Goal: Information Seeking & Learning: Find specific fact

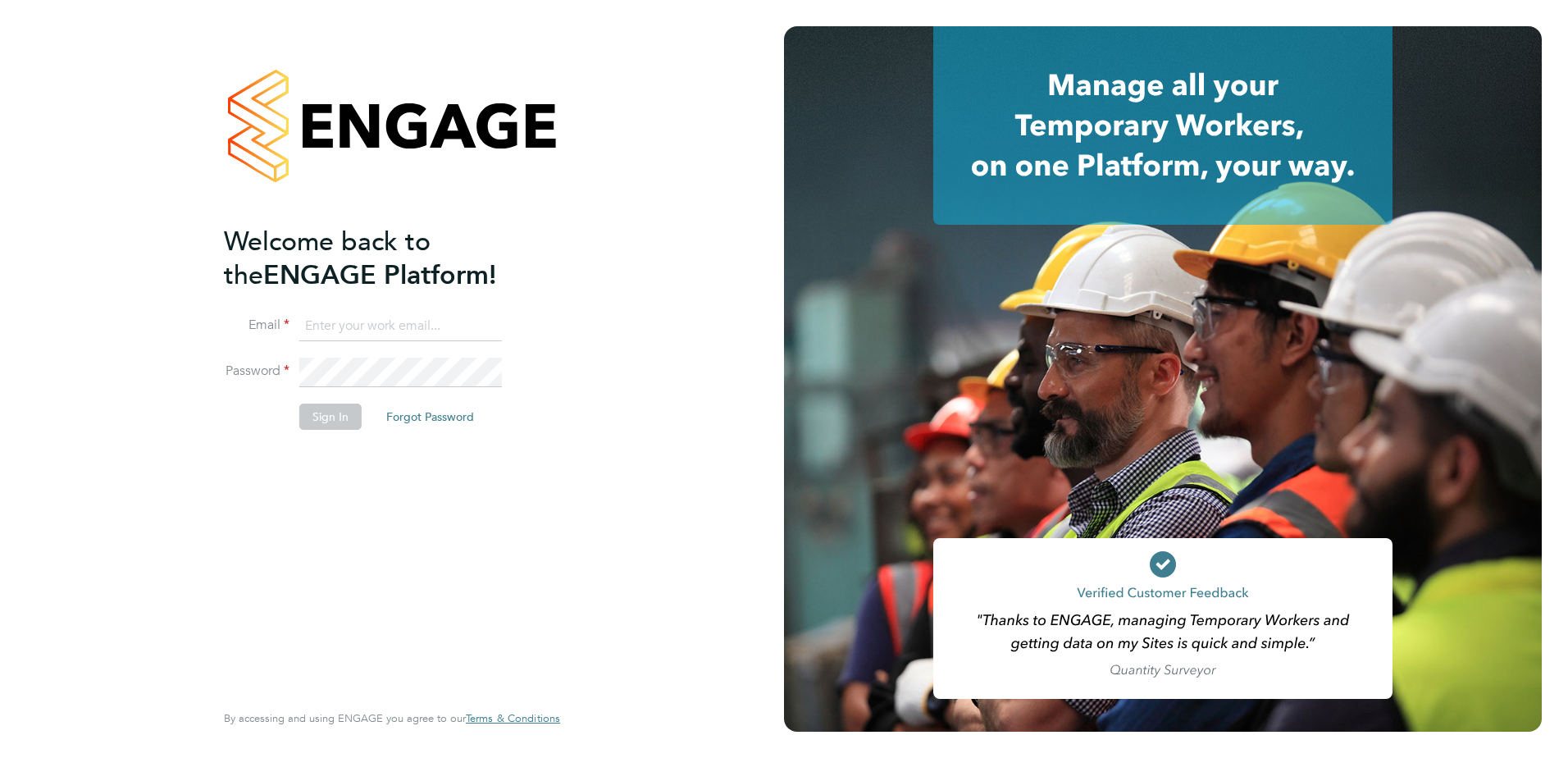
click at [400, 341] on li "Email" at bounding box center [383, 334] width 320 height 46
click at [400, 333] on input at bounding box center [401, 326] width 202 height 30
paste input "[EMAIL_ADDRESS][DOMAIN_NAME]"
type input "[EMAIL_ADDRESS][DOMAIN_NAME]"
click at [159, 365] on div "Welcome back to the ENGAGE Platform! Email [EMAIL_ADDRESS][DOMAIN_NAME] Passwor…" at bounding box center [392, 379] width 784 height 758
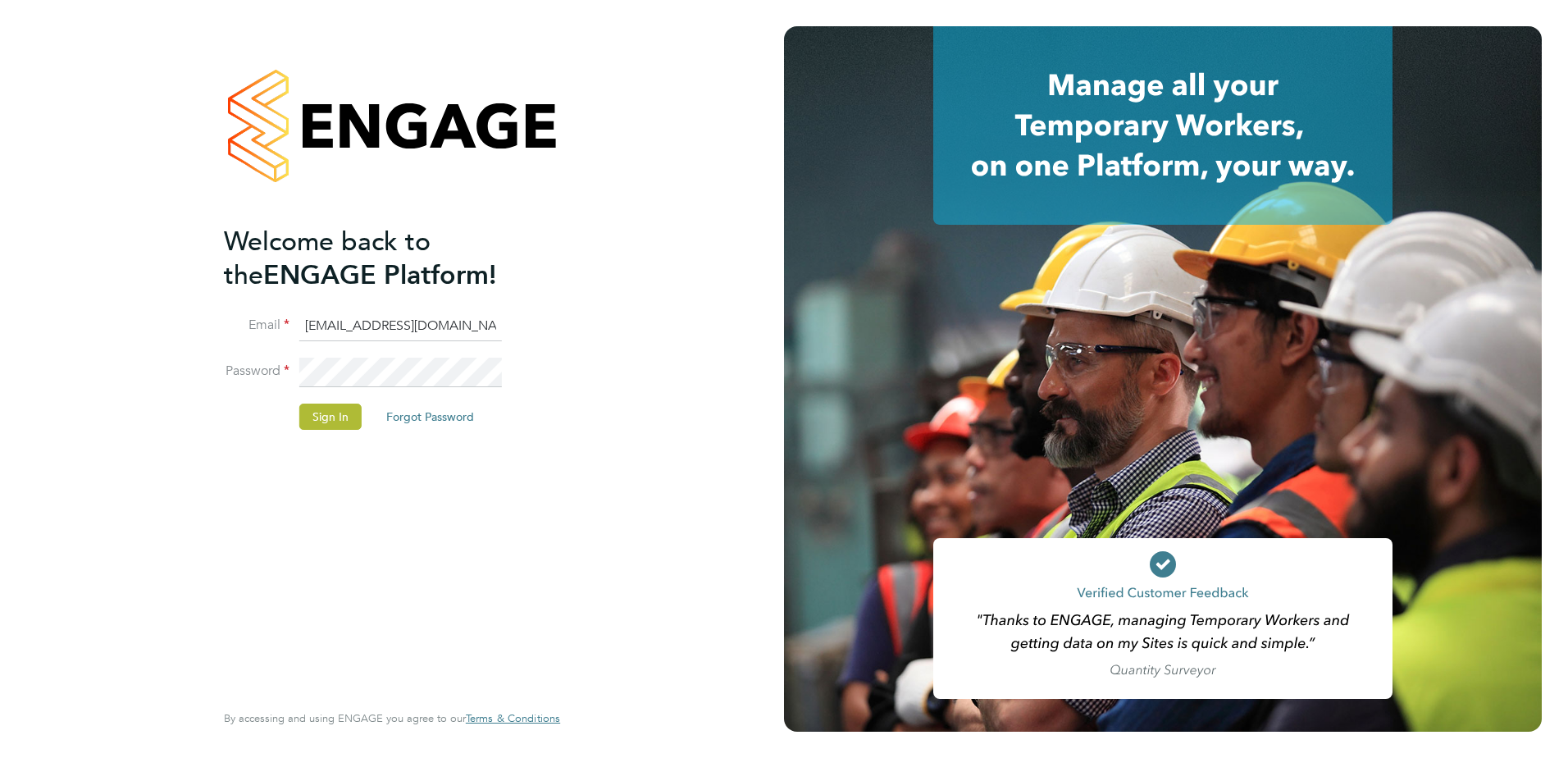
click at [435, 448] on div "Welcome back to the ENGAGE Platform! Email support@engagetech.com Password Sign…" at bounding box center [383, 461] width 320 height 472
click at [329, 413] on button "Sign In" at bounding box center [331, 416] width 63 height 26
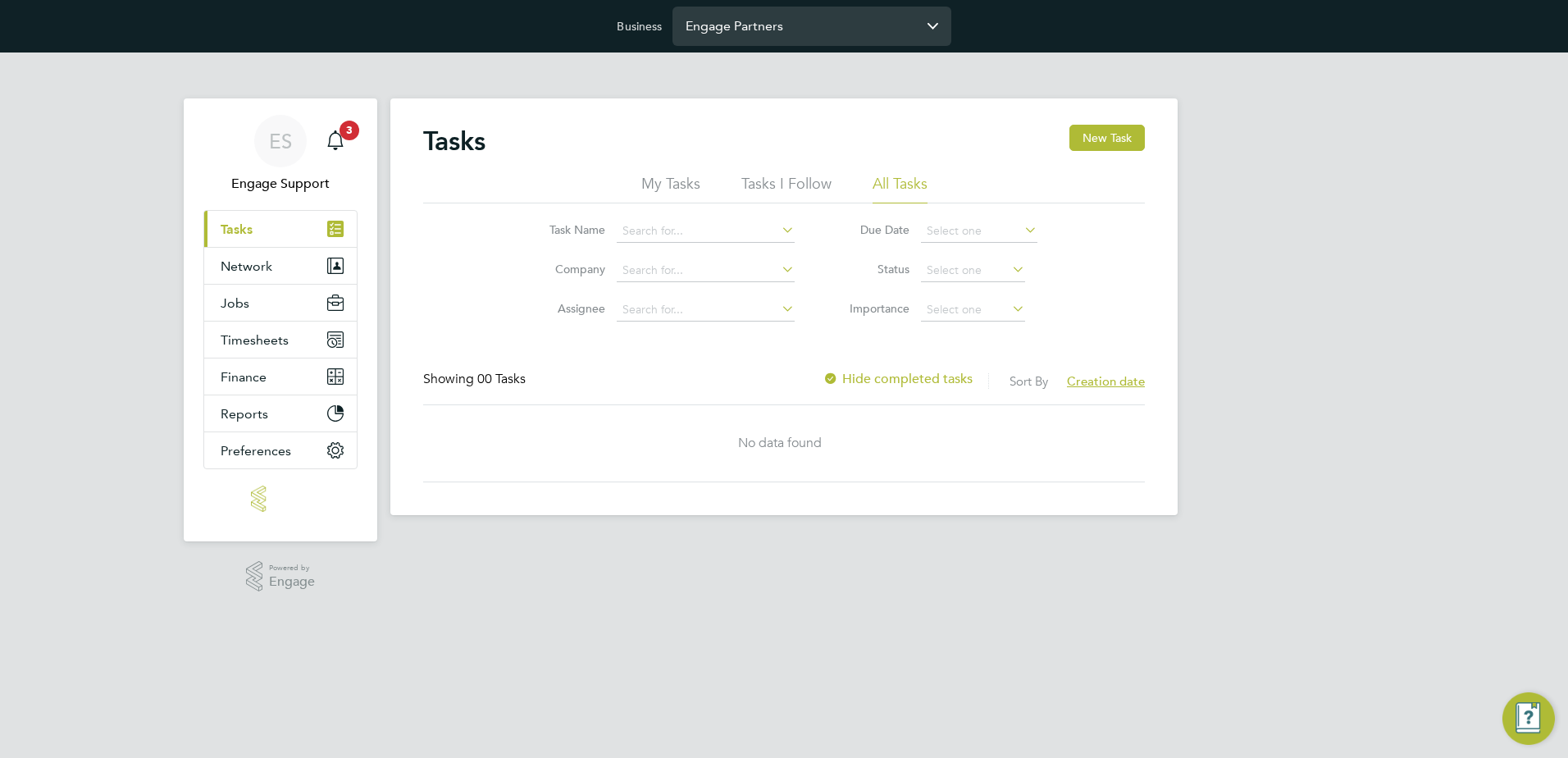
click at [759, 18] on input "Engage Partners" at bounding box center [811, 25] width 279 height 39
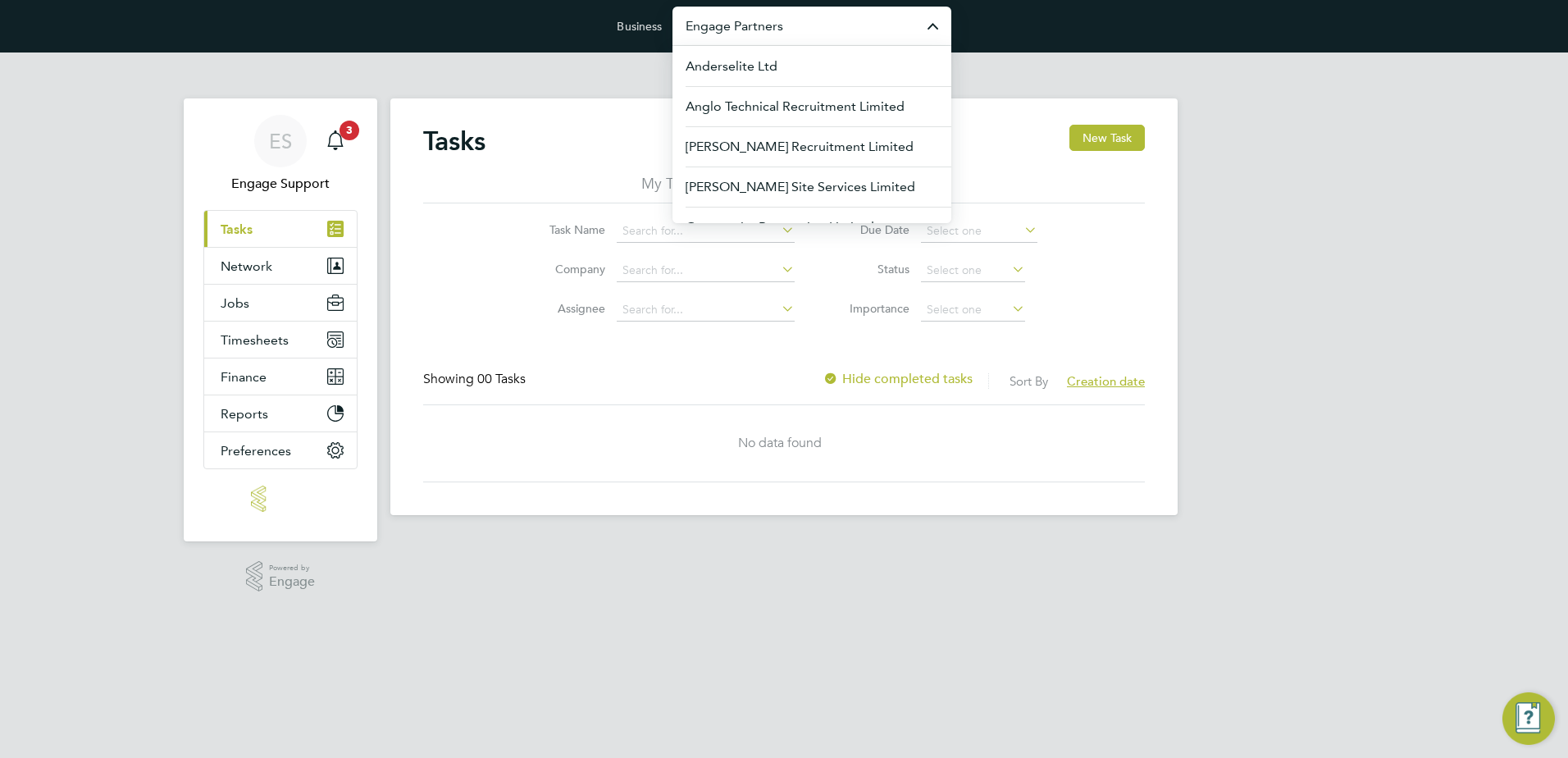
click at [123, 411] on div "ES Engage Support Notifications 3 Applications: Current page: Tasks Network Tea…" at bounding box center [784, 297] width 1568 height 488
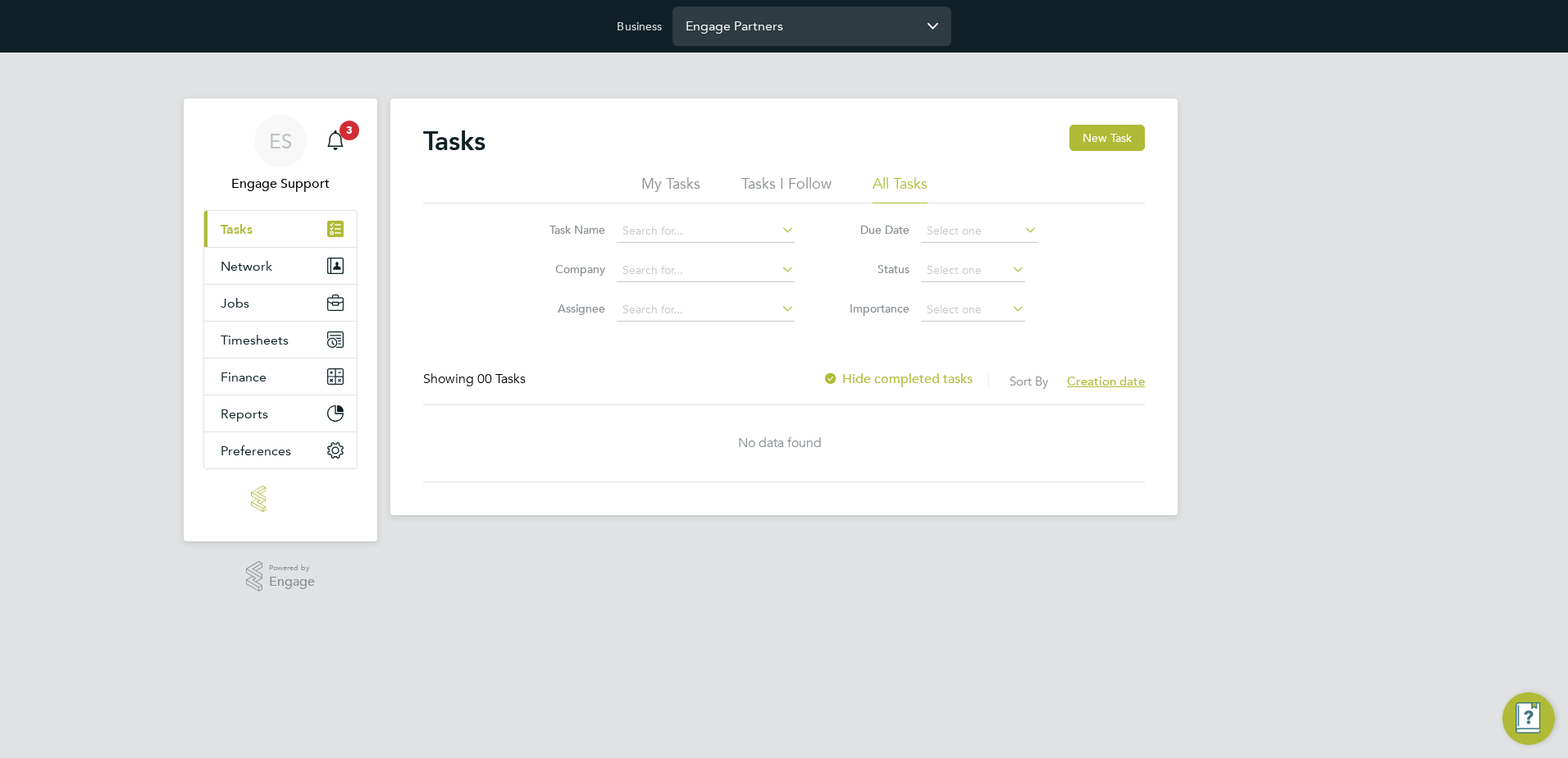
click at [773, 17] on input "Engage Partners" at bounding box center [811, 25] width 279 height 39
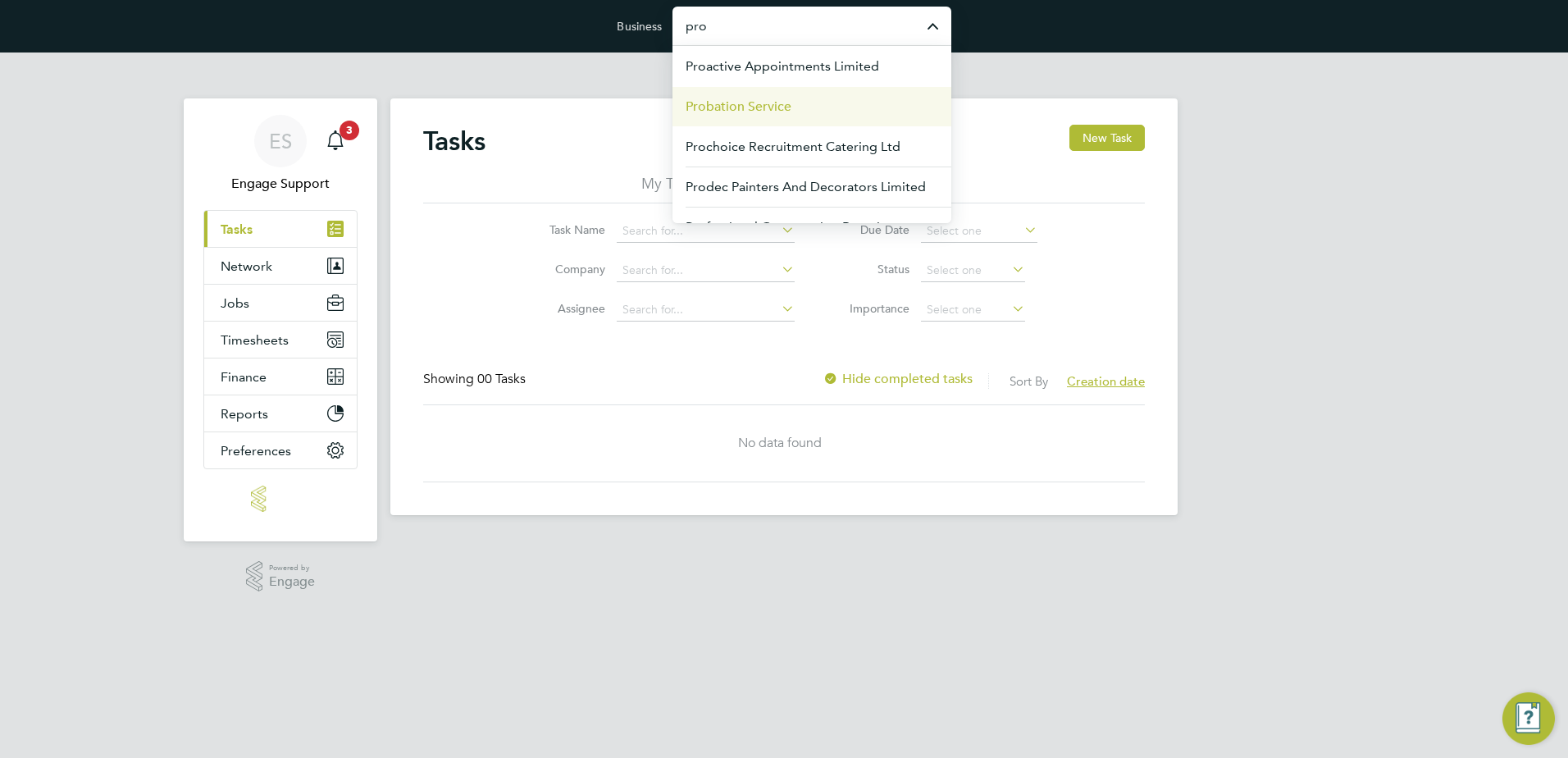
click at [809, 114] on li "Probation Service" at bounding box center [811, 106] width 279 height 40
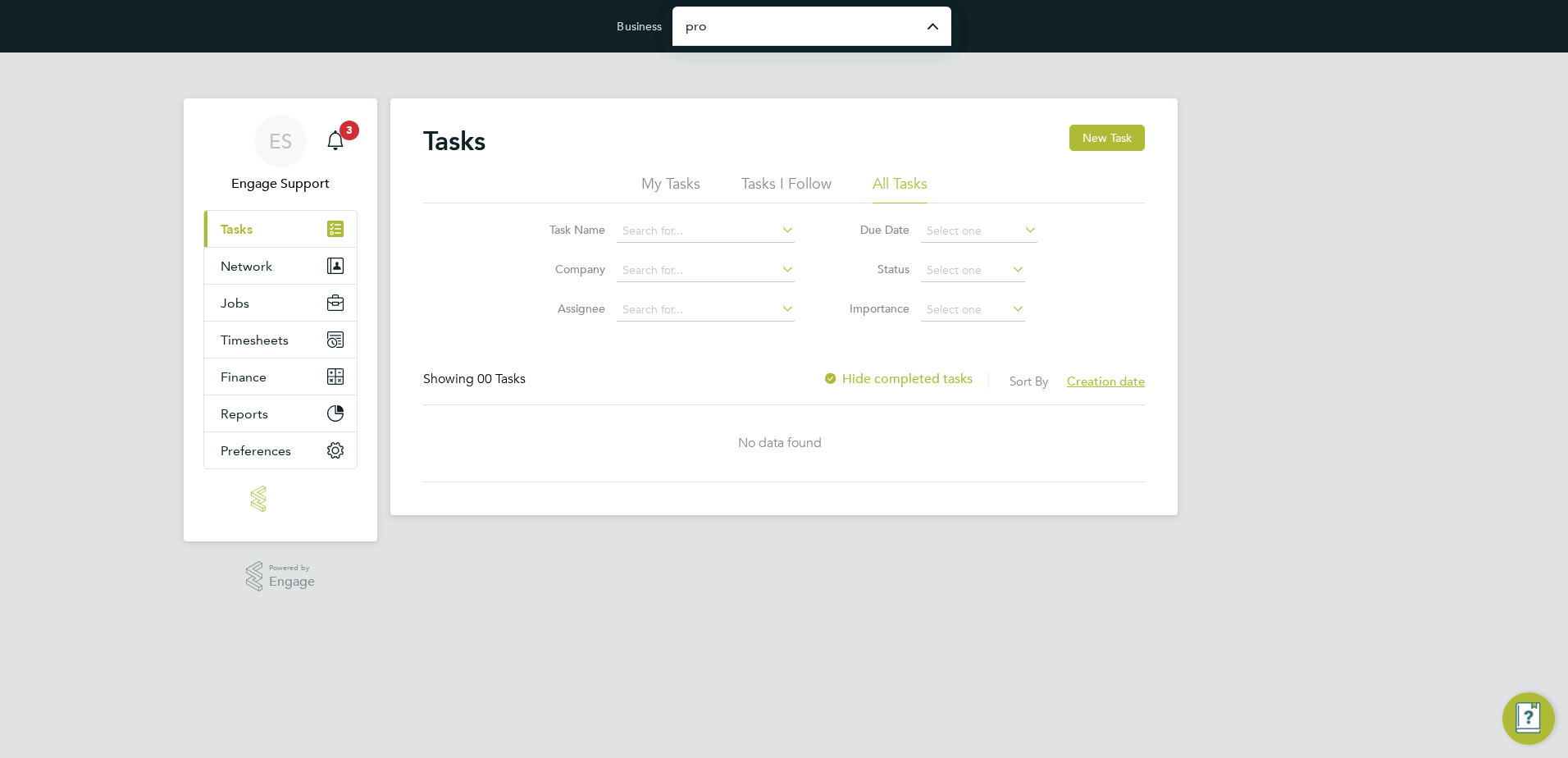
type input "Probation Service"
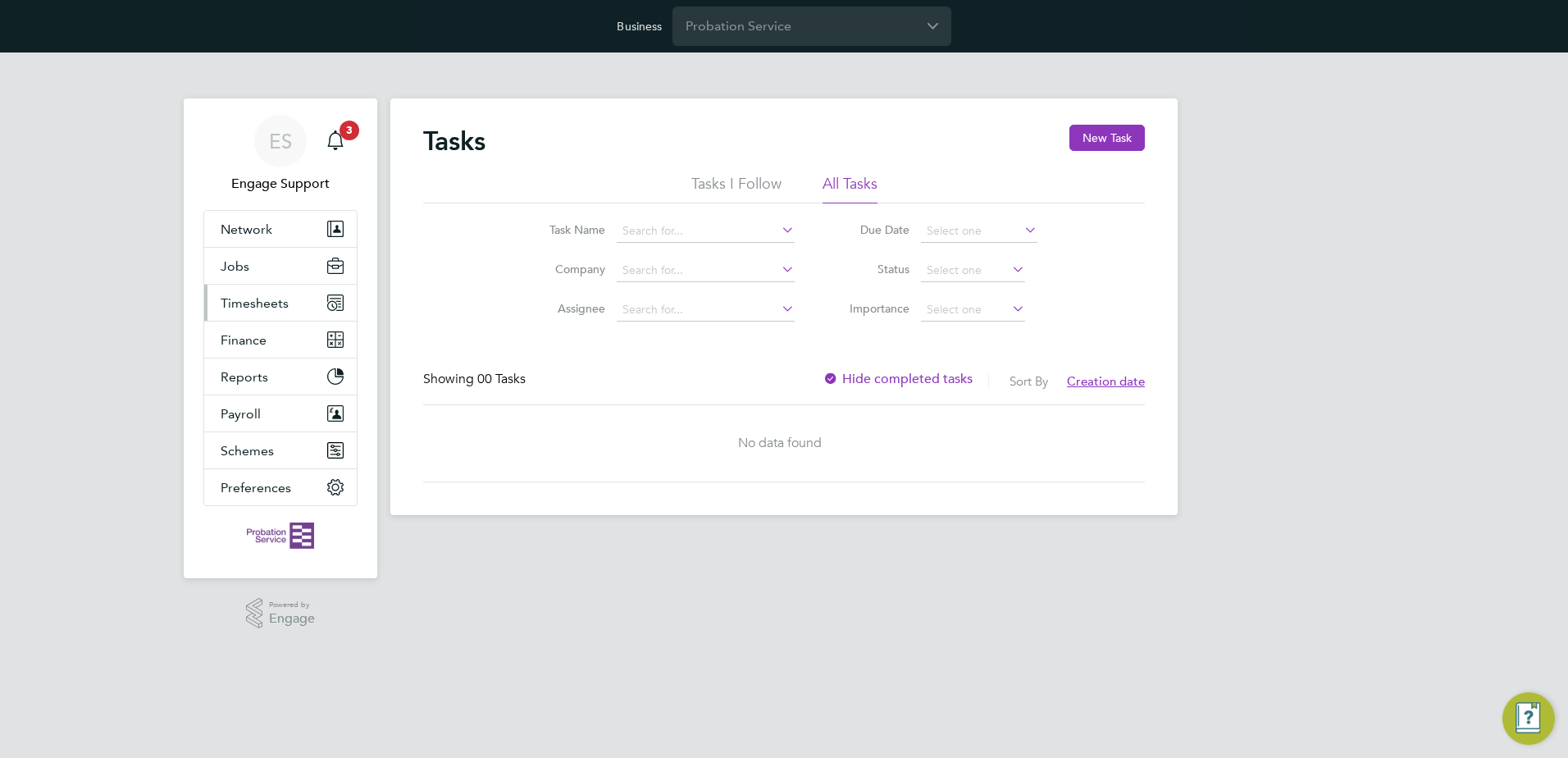
click at [272, 300] on span "Timesheets" at bounding box center [254, 302] width 68 height 15
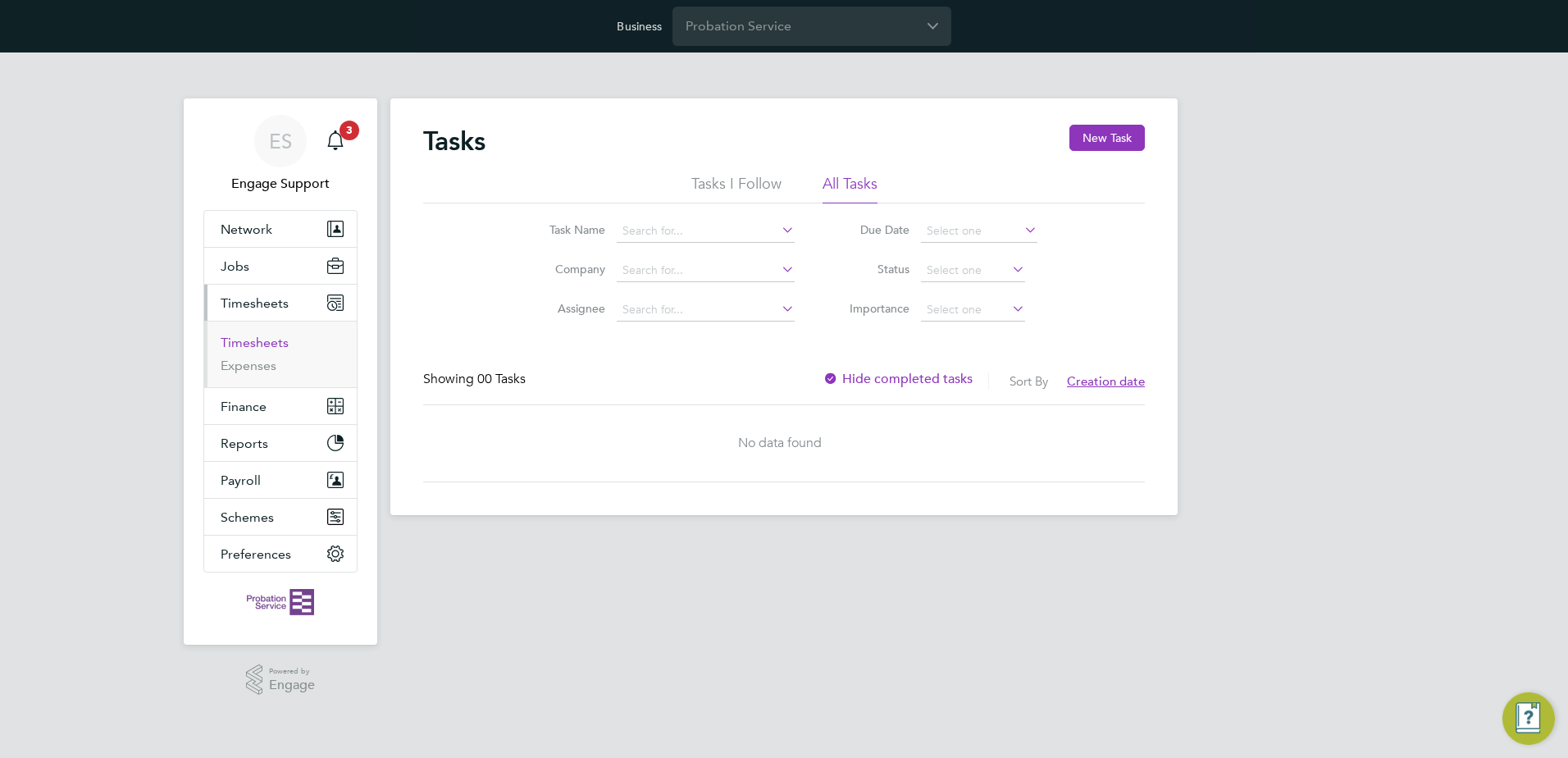
click at [263, 343] on link "Timesheets" at bounding box center [254, 341] width 68 height 15
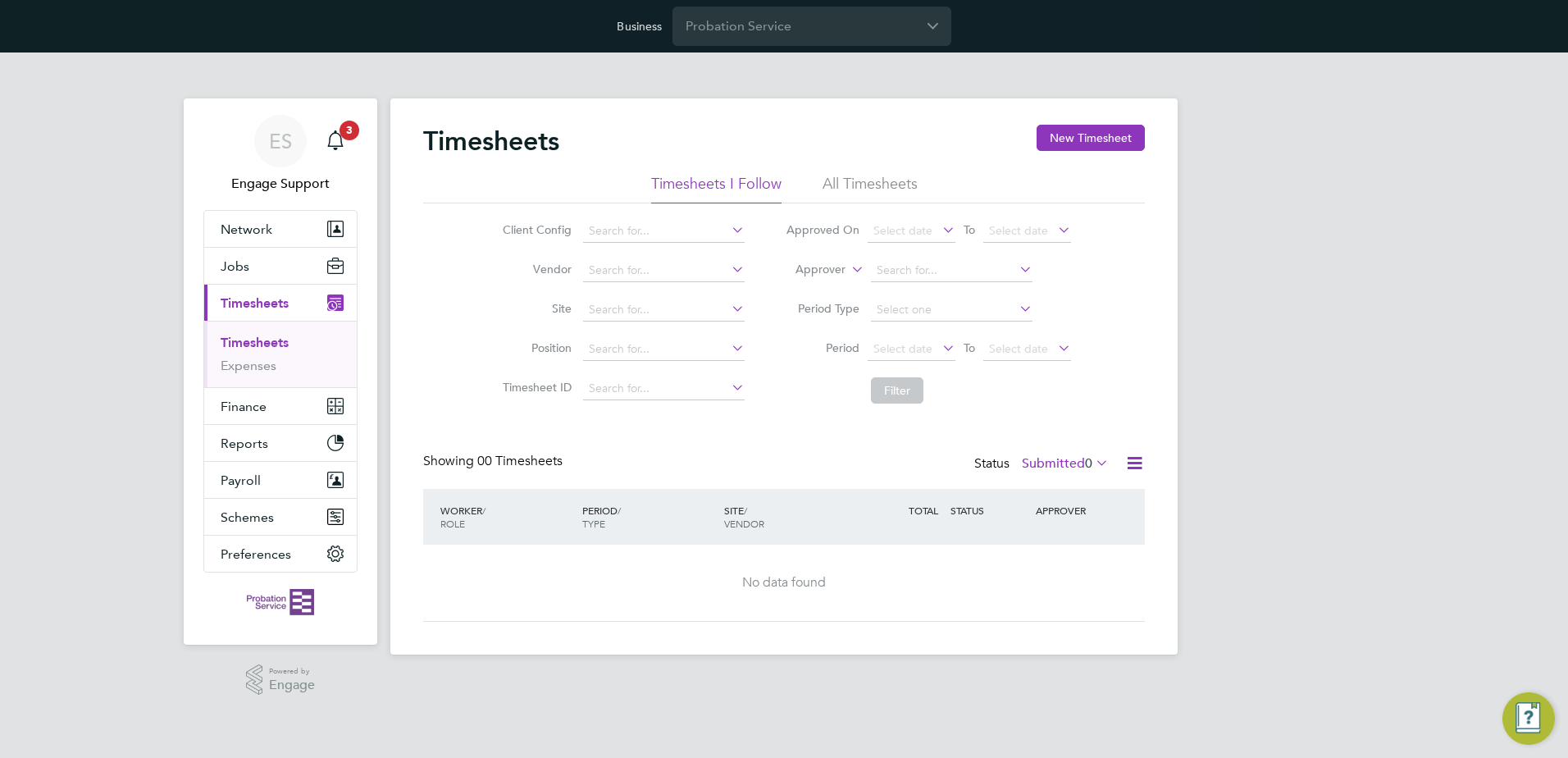
click at [873, 186] on li "All Timesheets" at bounding box center [870, 188] width 95 height 30
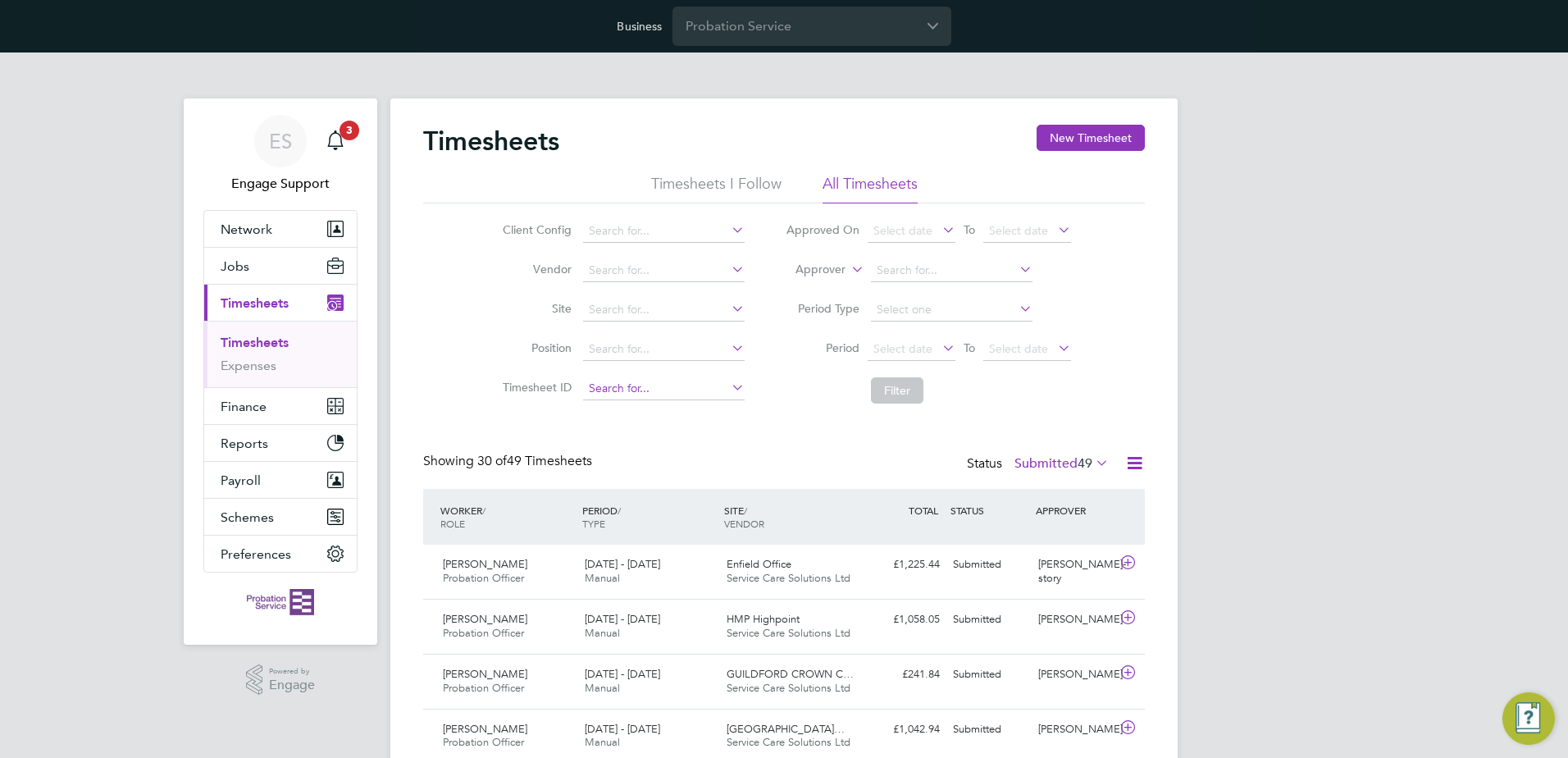
click at [677, 396] on input at bounding box center [664, 389] width 161 height 23
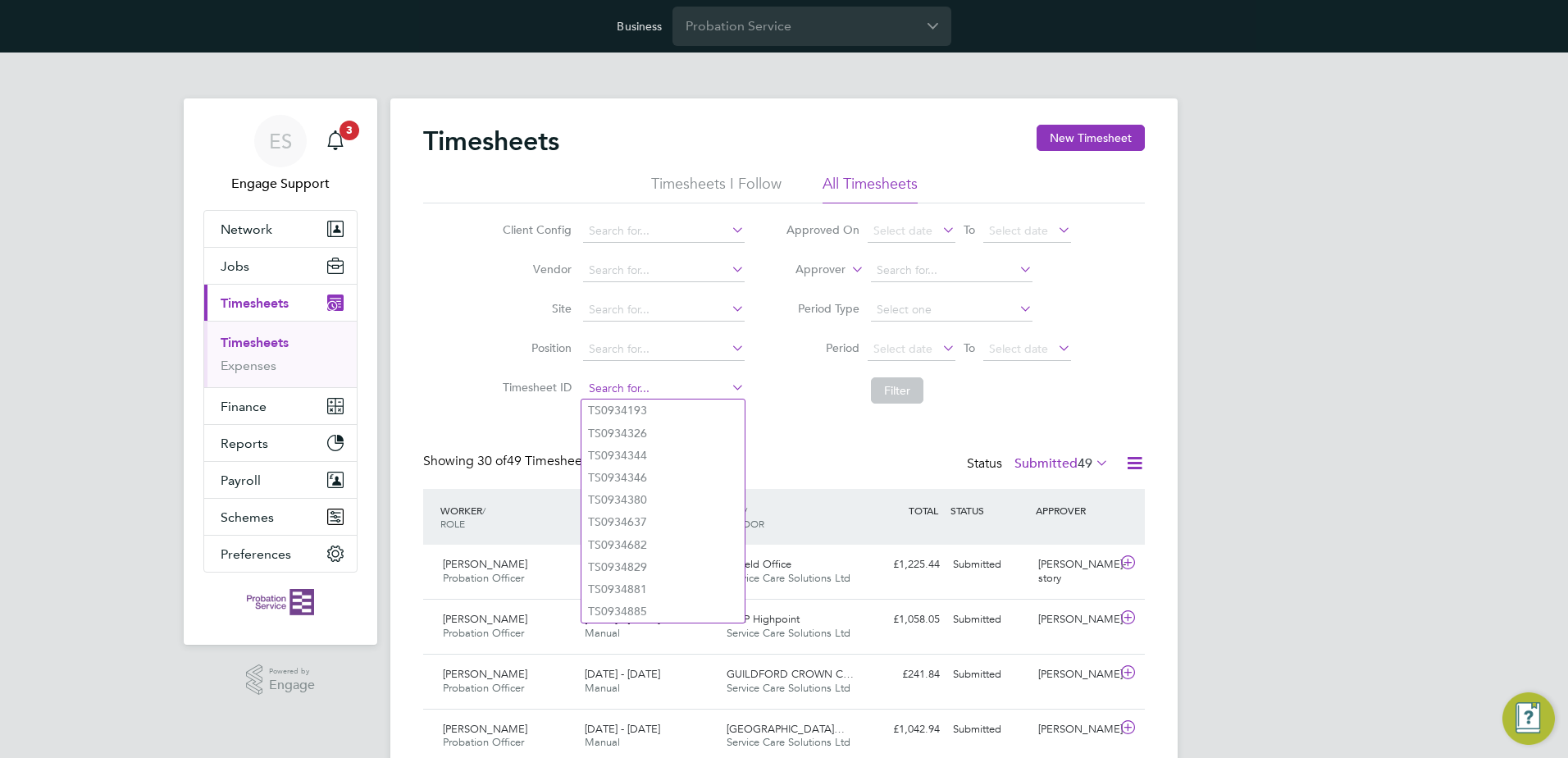
paste input "TS1748153"
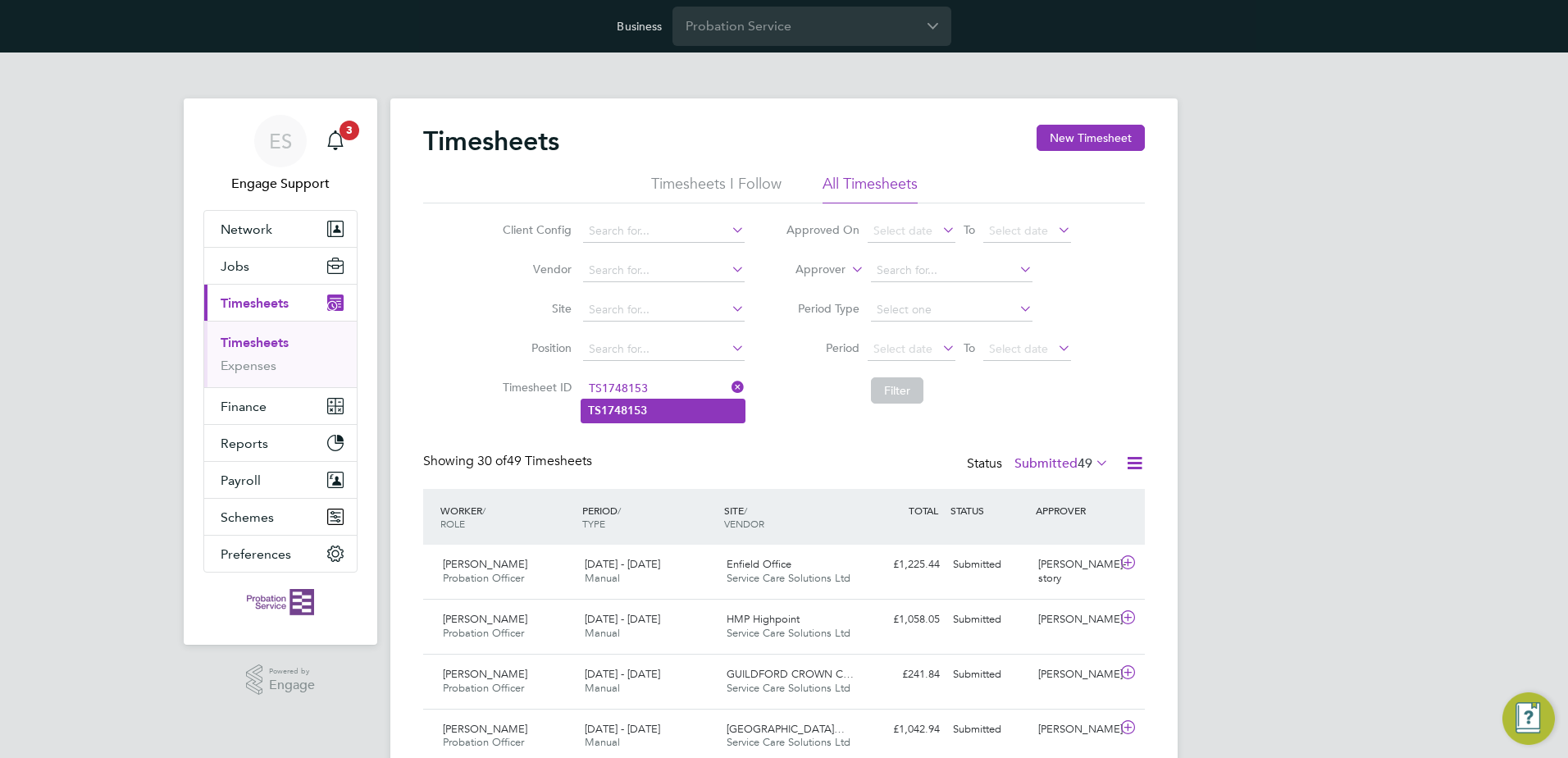
type input "TS1748153"
click at [675, 403] on li "TS1748153" at bounding box center [663, 410] width 163 height 22
click at [909, 392] on button "Filter" at bounding box center [897, 390] width 53 height 26
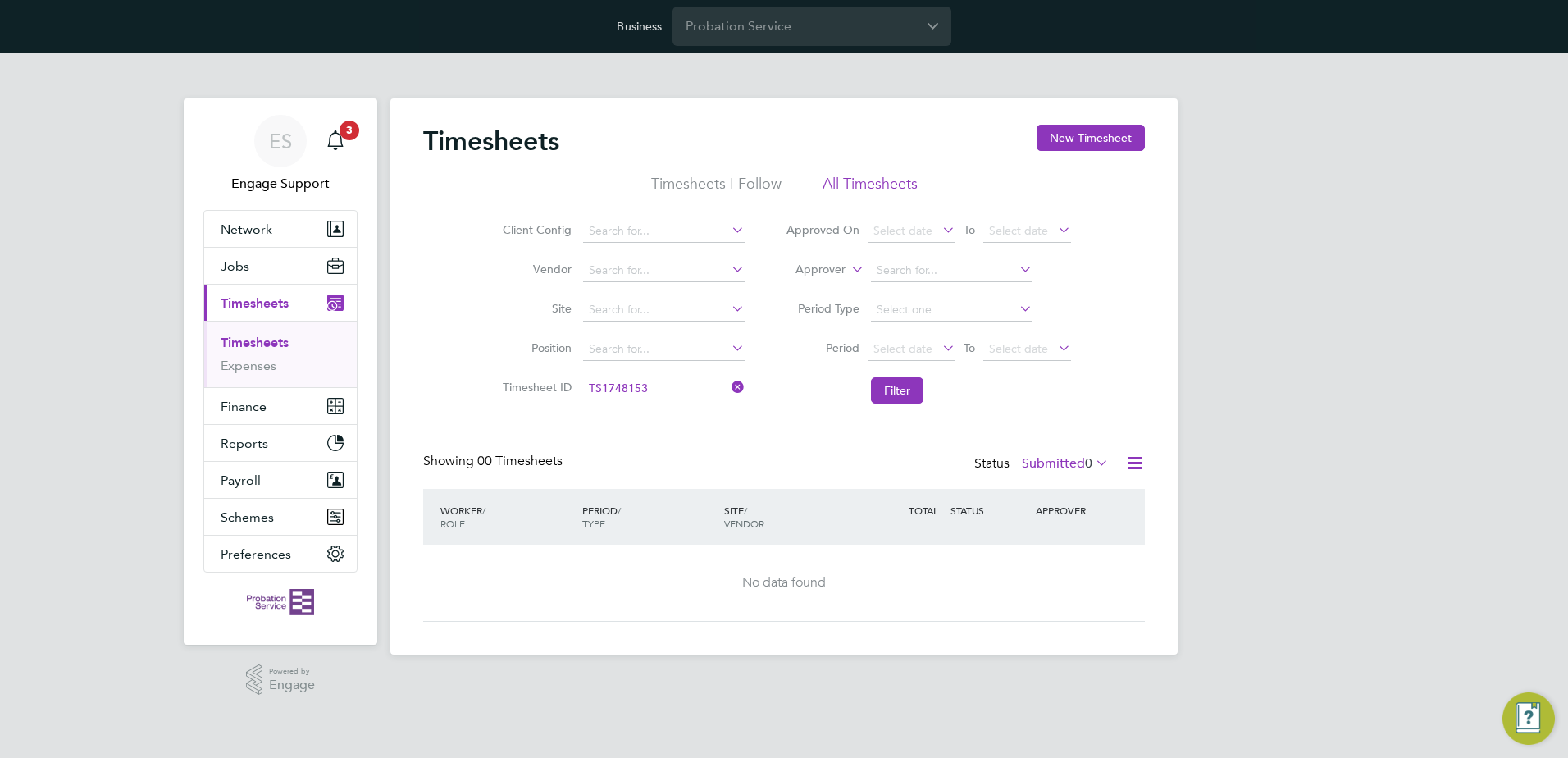
click at [1064, 460] on label "Submitted 0" at bounding box center [1064, 463] width 87 height 16
click at [1072, 487] on li "All" at bounding box center [1063, 492] width 75 height 23
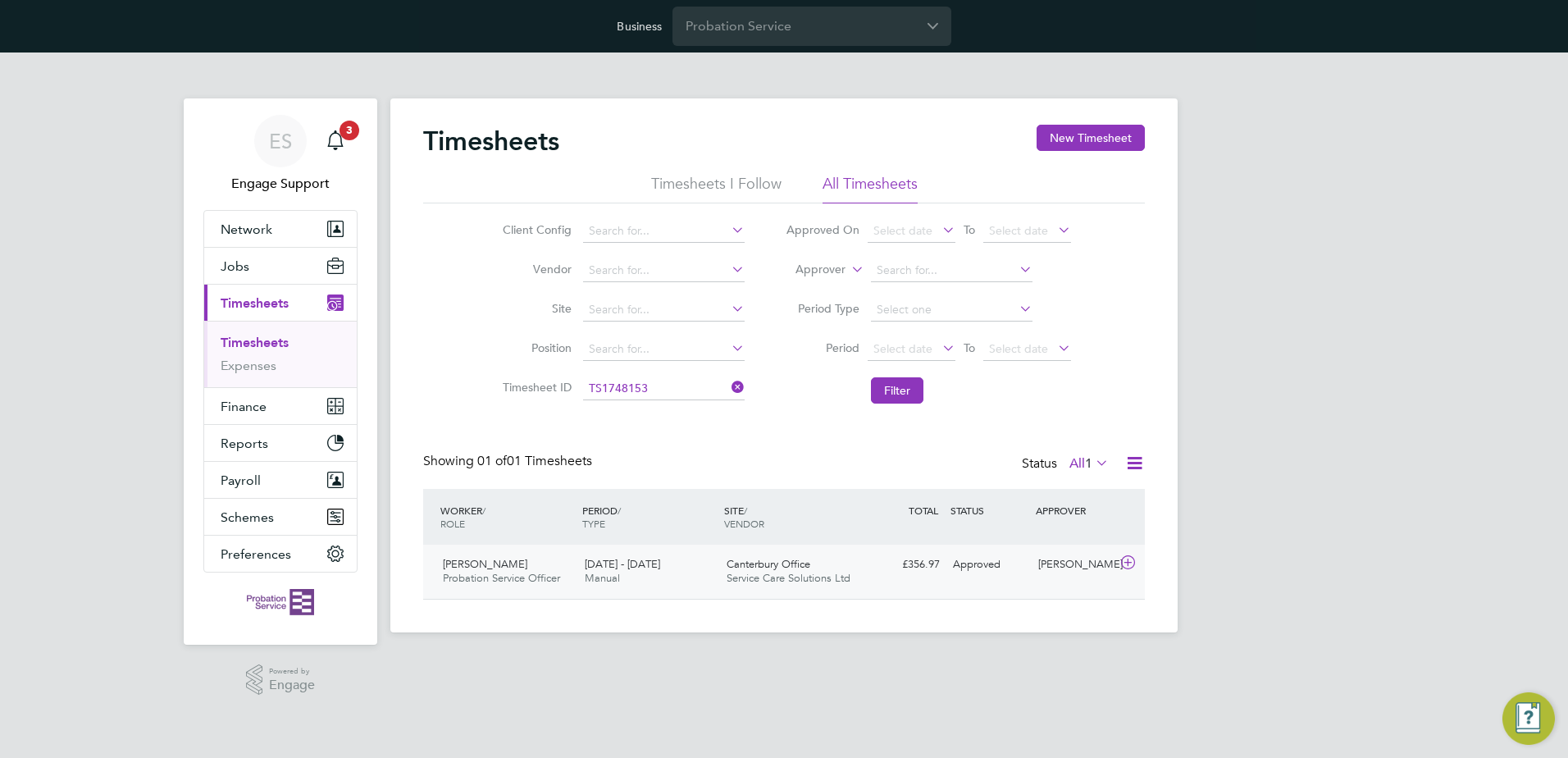
click at [1001, 577] on div "Approved" at bounding box center [988, 564] width 85 height 27
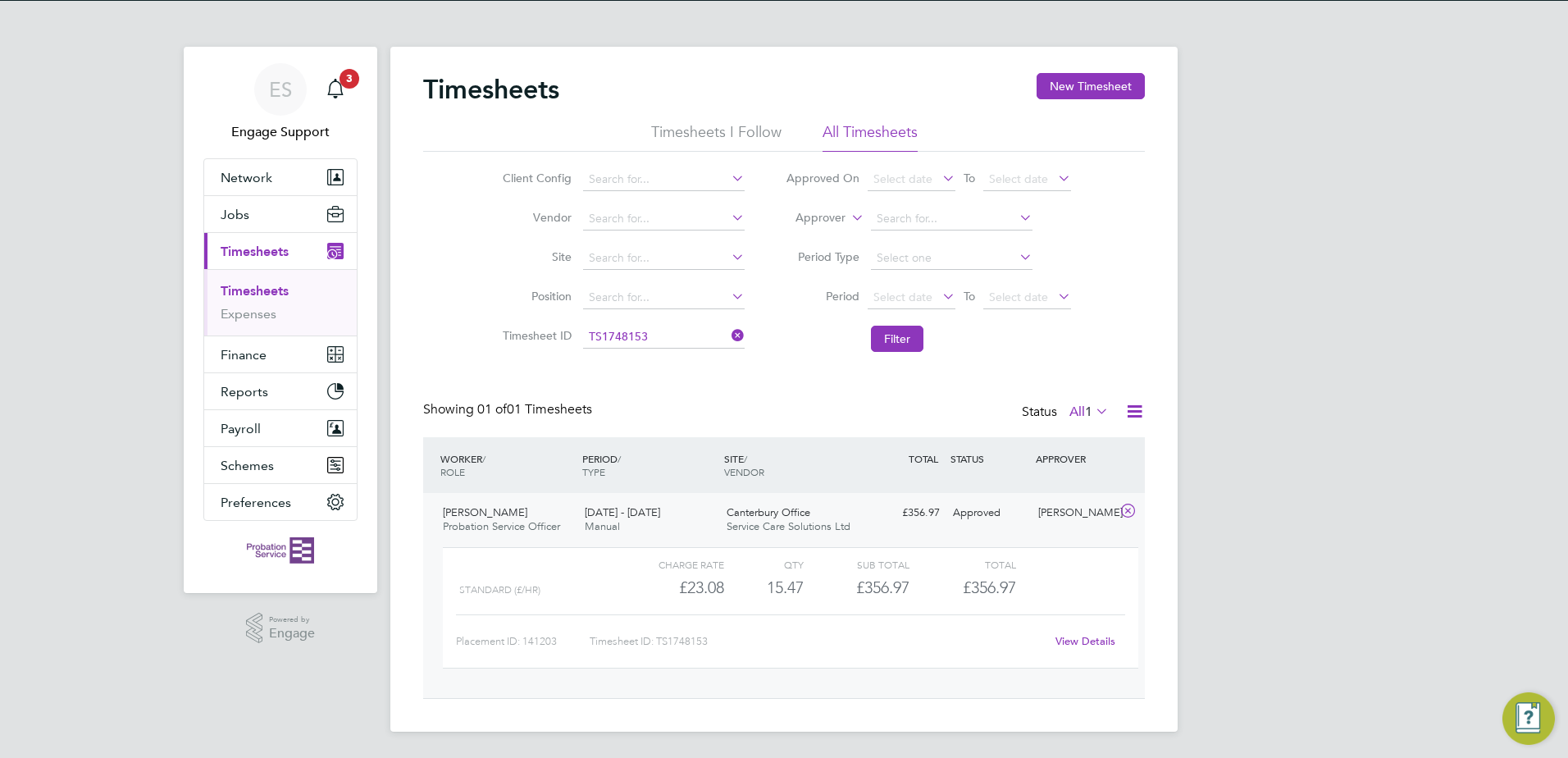
click at [1107, 642] on link "View Details" at bounding box center [1085, 641] width 60 height 14
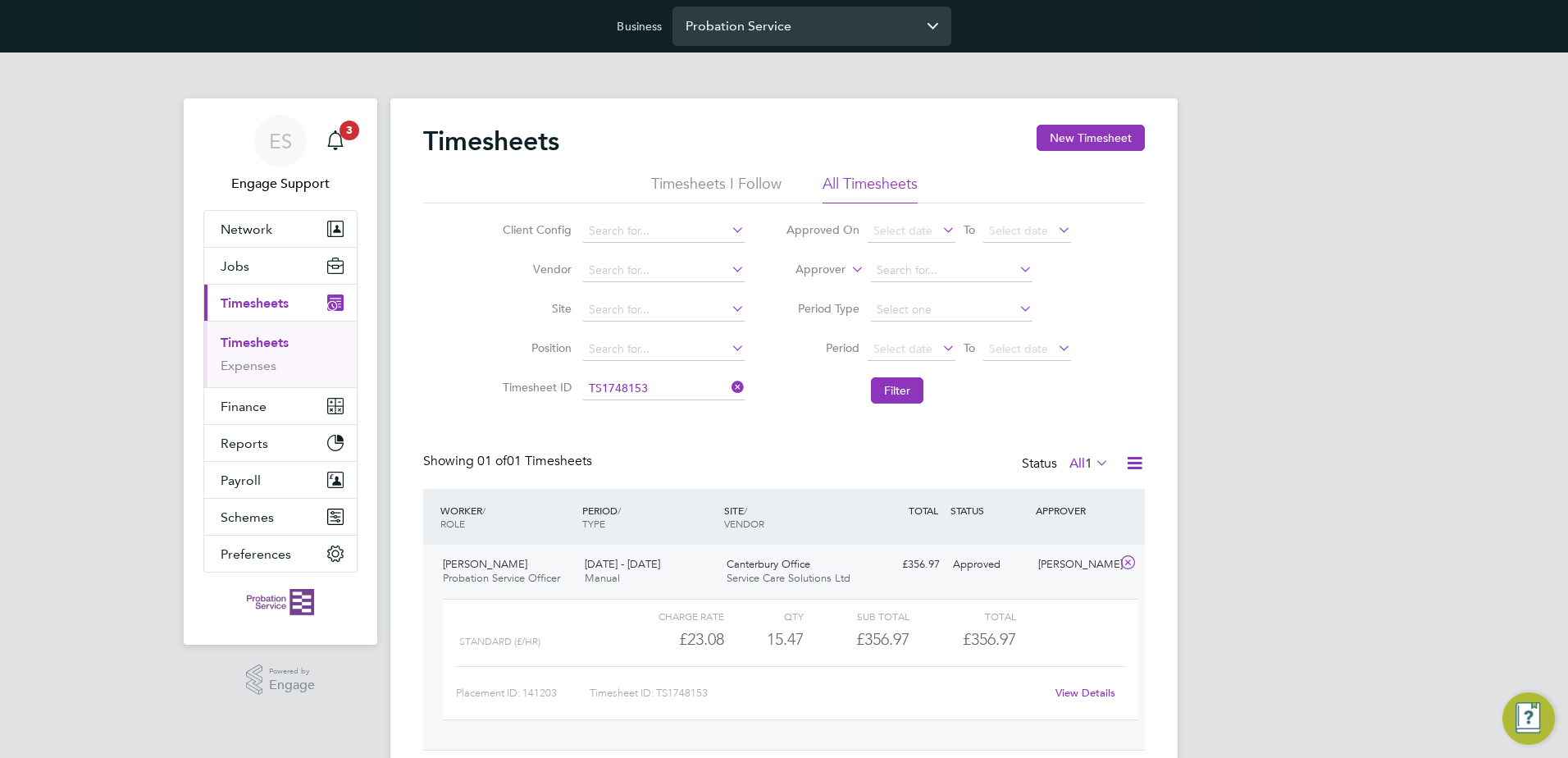
click at [749, 16] on input "Probation Service" at bounding box center [811, 25] width 279 height 39
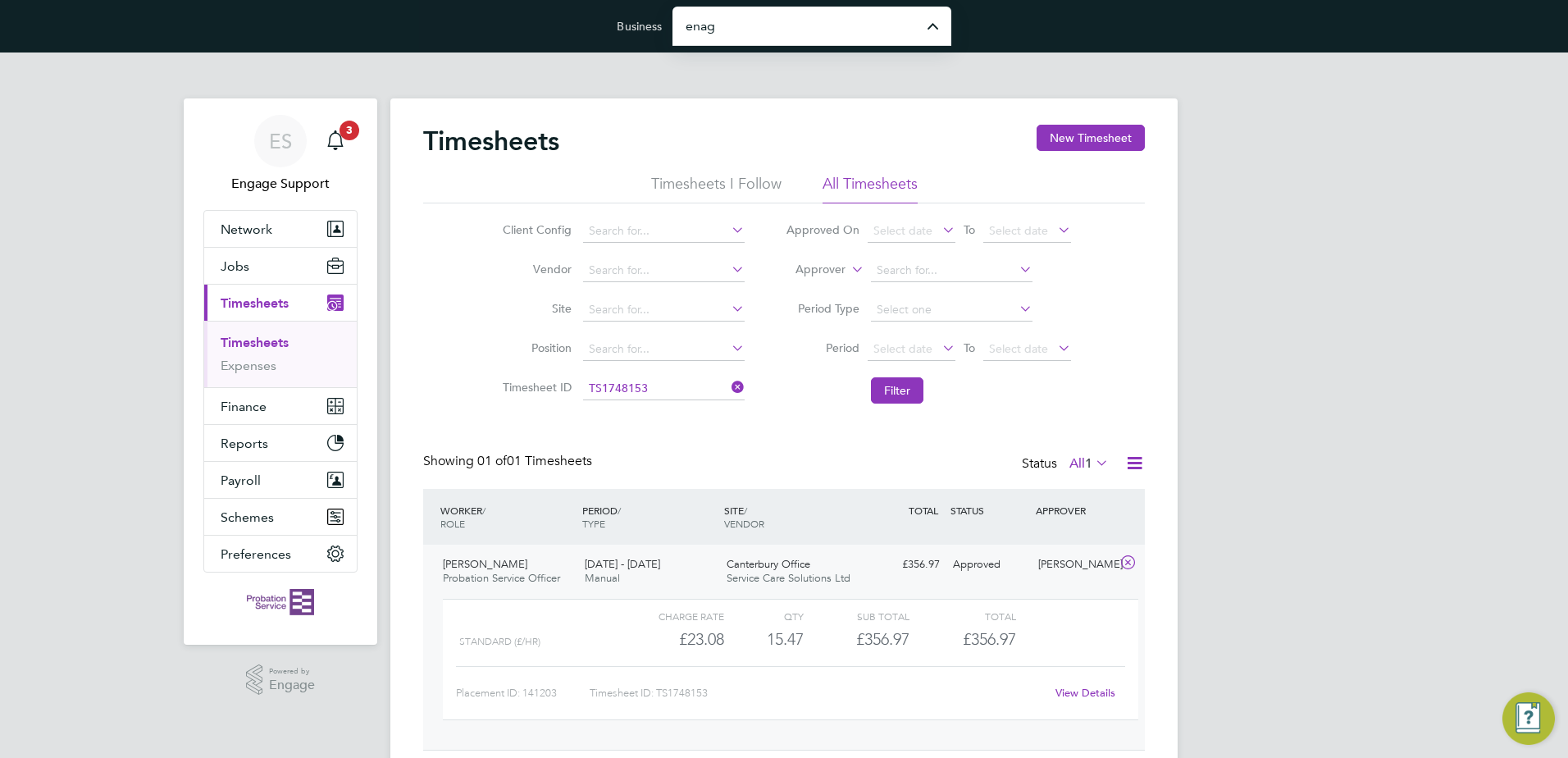
type input "Engage Partners"
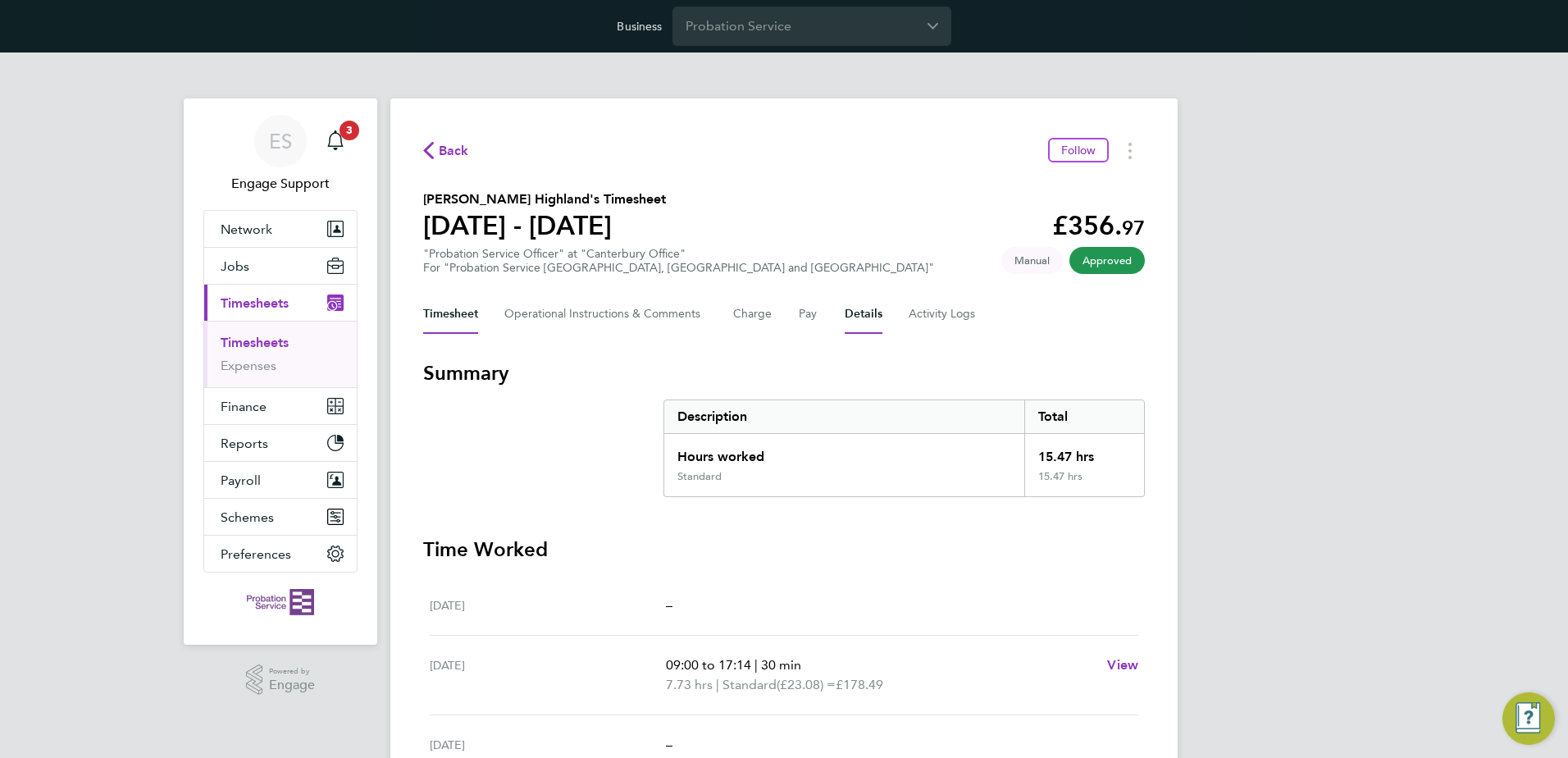
click at [869, 323] on button "Details" at bounding box center [864, 314] width 38 height 39
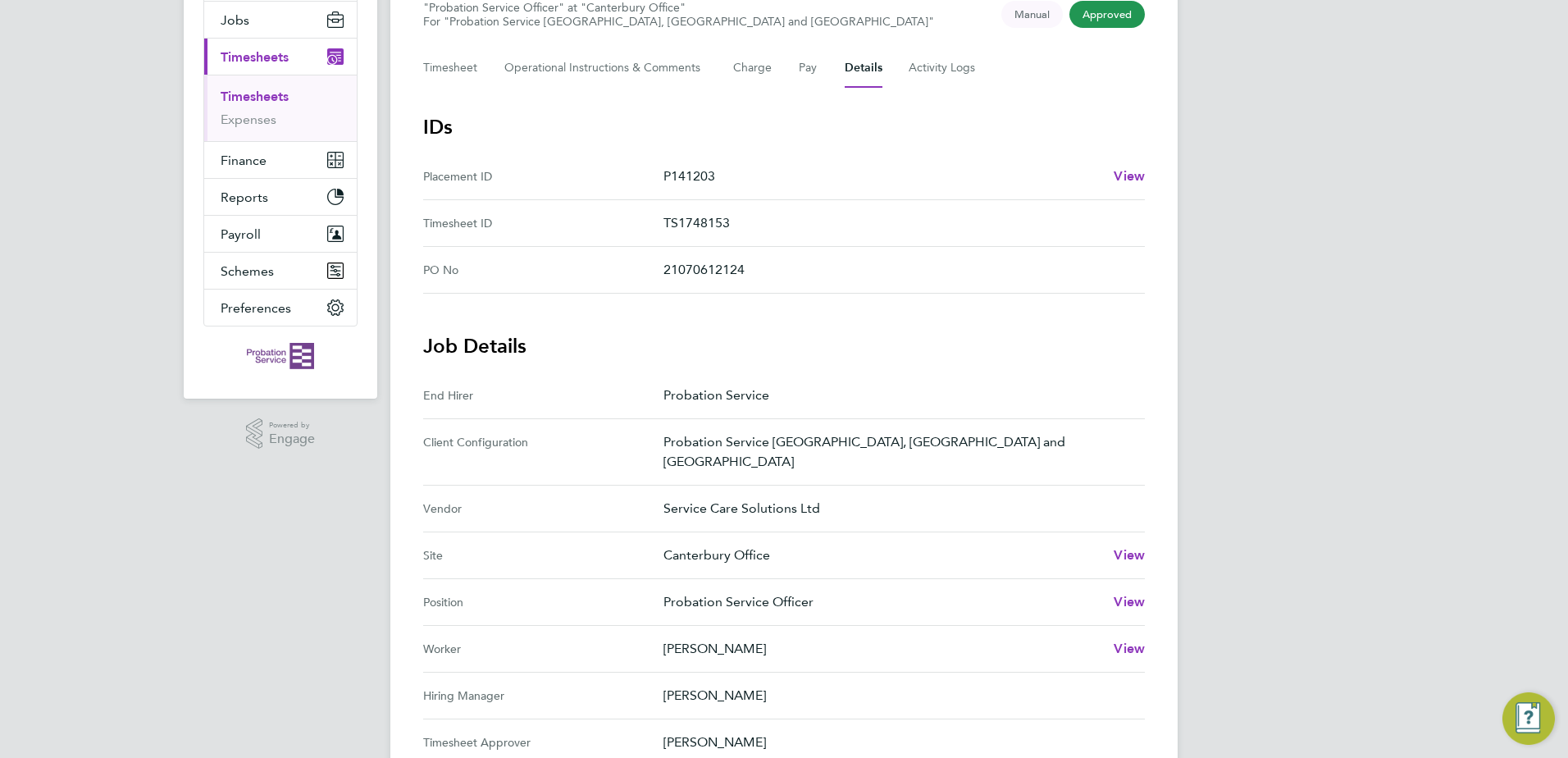
scroll to position [164, 0]
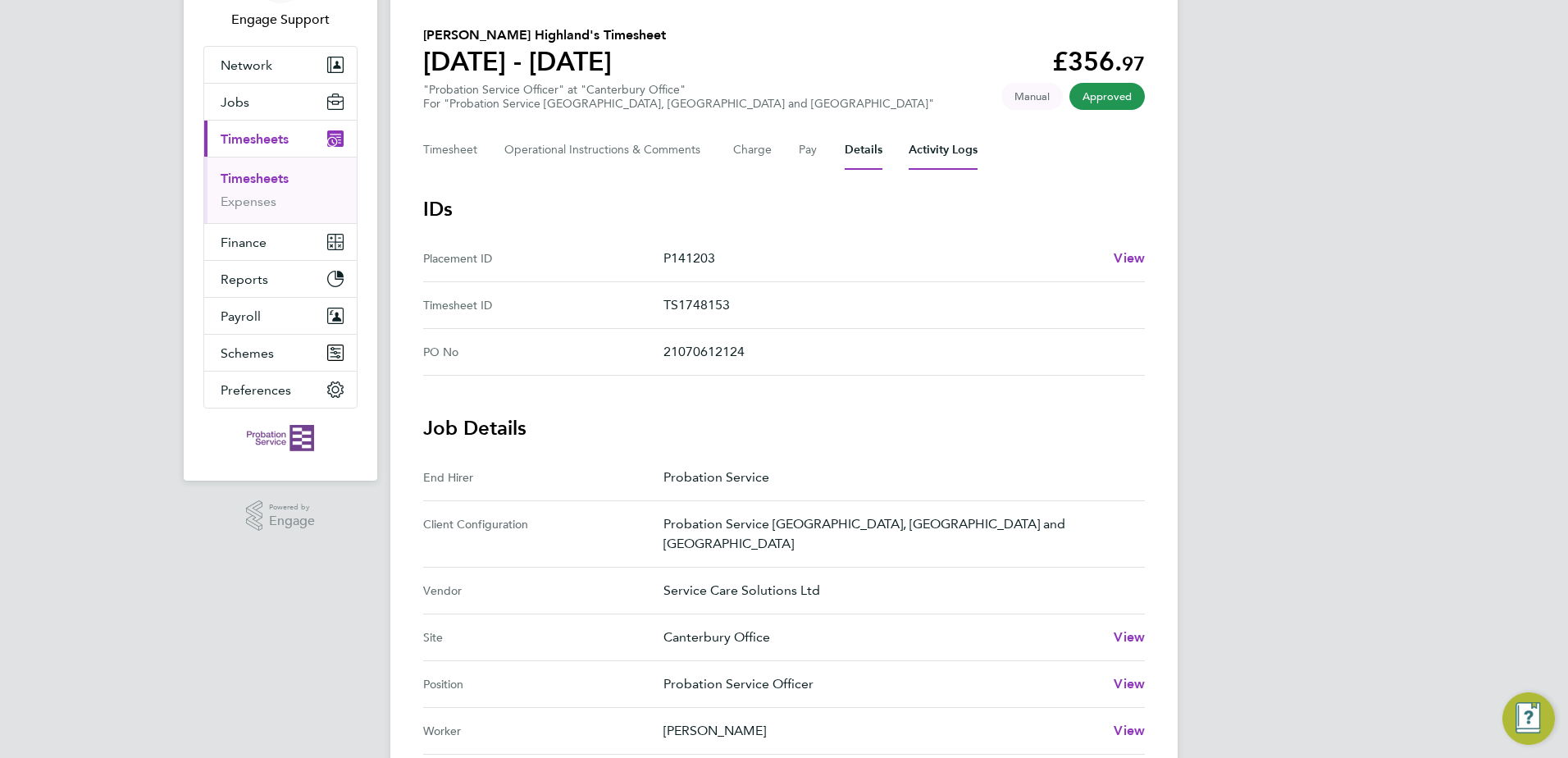
click at [954, 153] on Logs-tab "Activity Logs" at bounding box center [943, 151] width 69 height 39
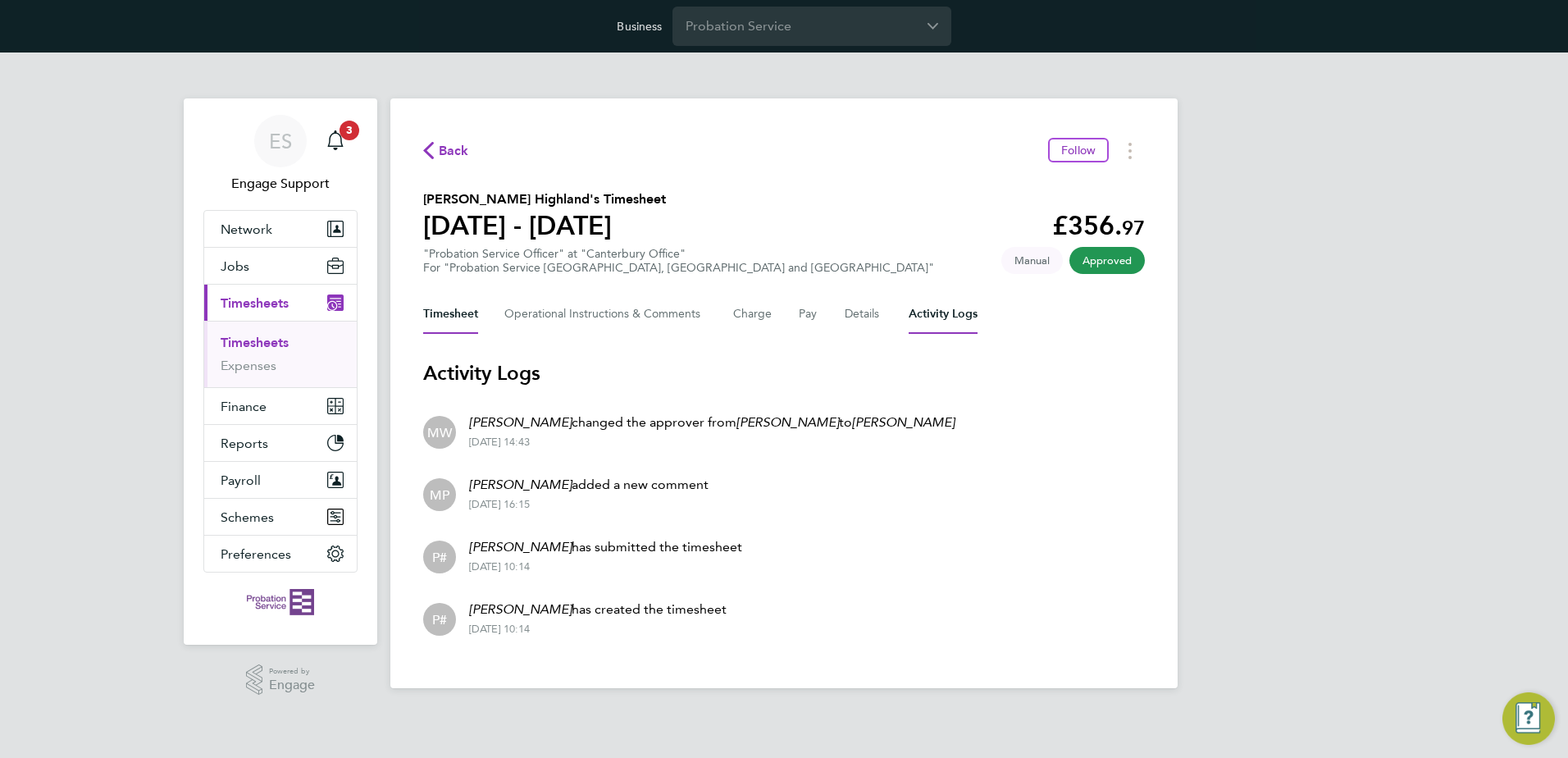
click at [446, 323] on button "Timesheet" at bounding box center [450, 314] width 55 height 39
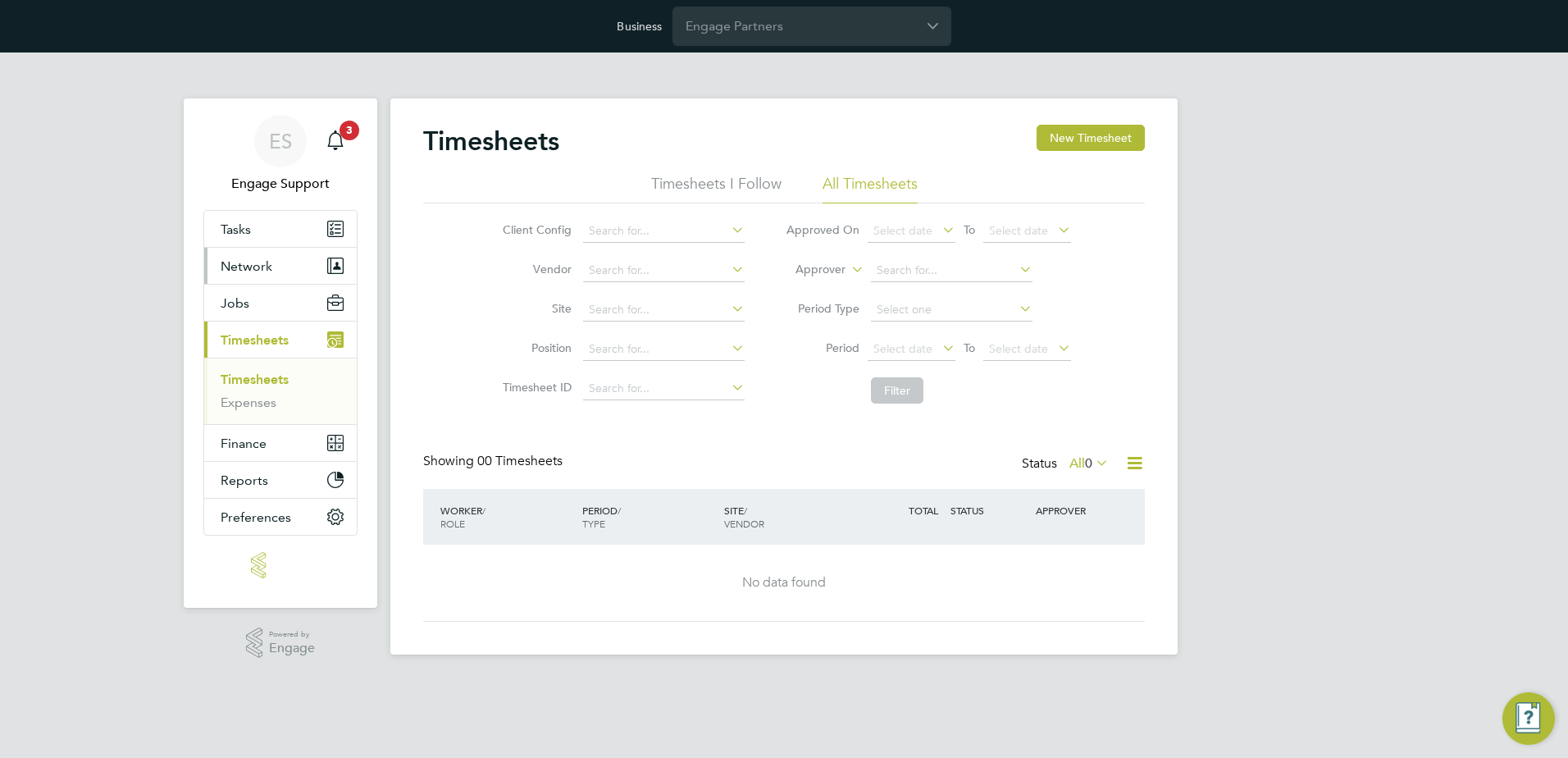
click at [278, 268] on button "Network" at bounding box center [280, 265] width 152 height 36
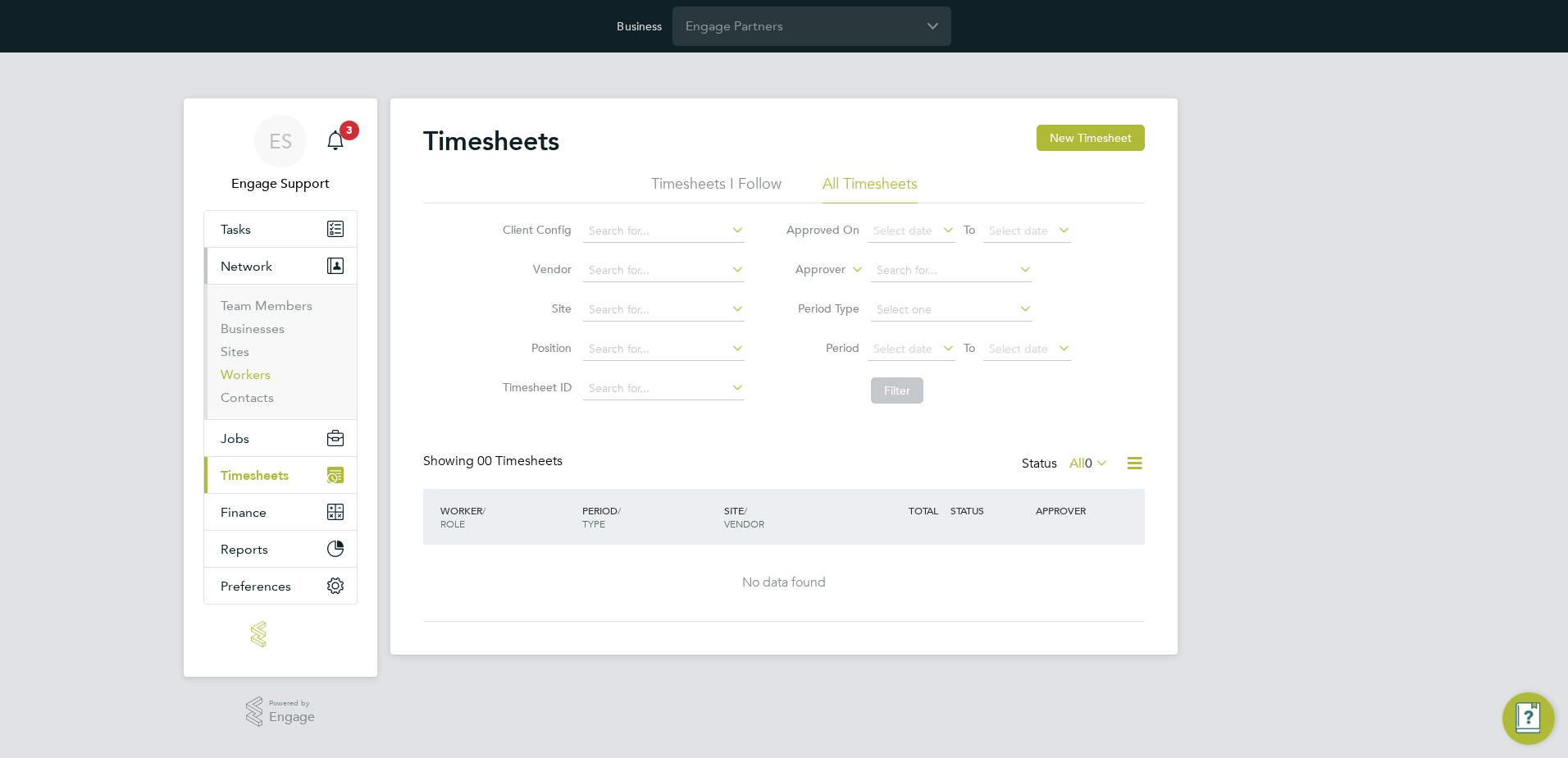
click at [248, 371] on link "Workers" at bounding box center [246, 374] width 50 height 15
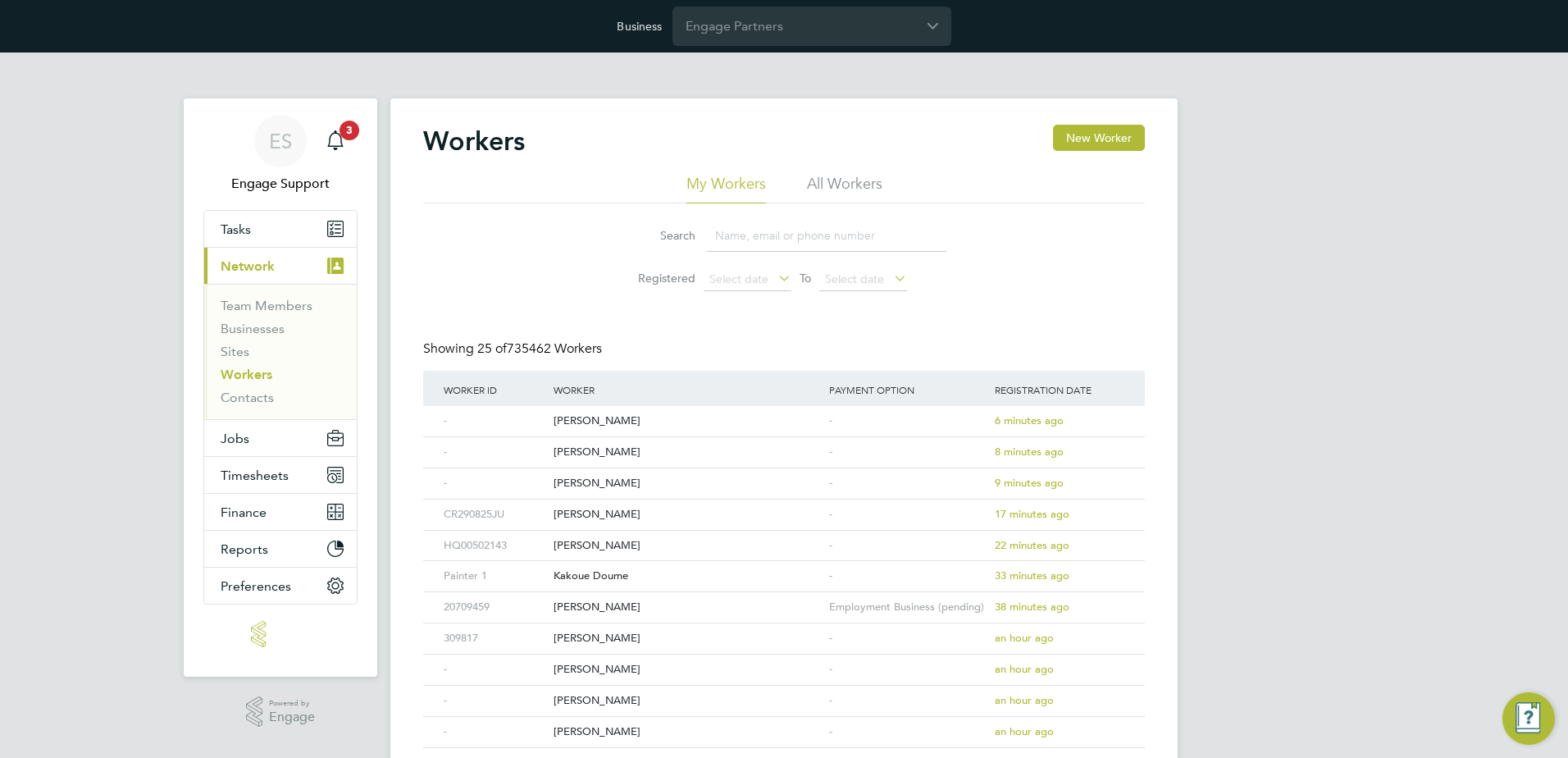
click at [856, 180] on li "All Workers" at bounding box center [845, 188] width 75 height 30
click at [817, 237] on input at bounding box center [826, 236] width 239 height 32
paste input "chrisorme17@icloud.com"
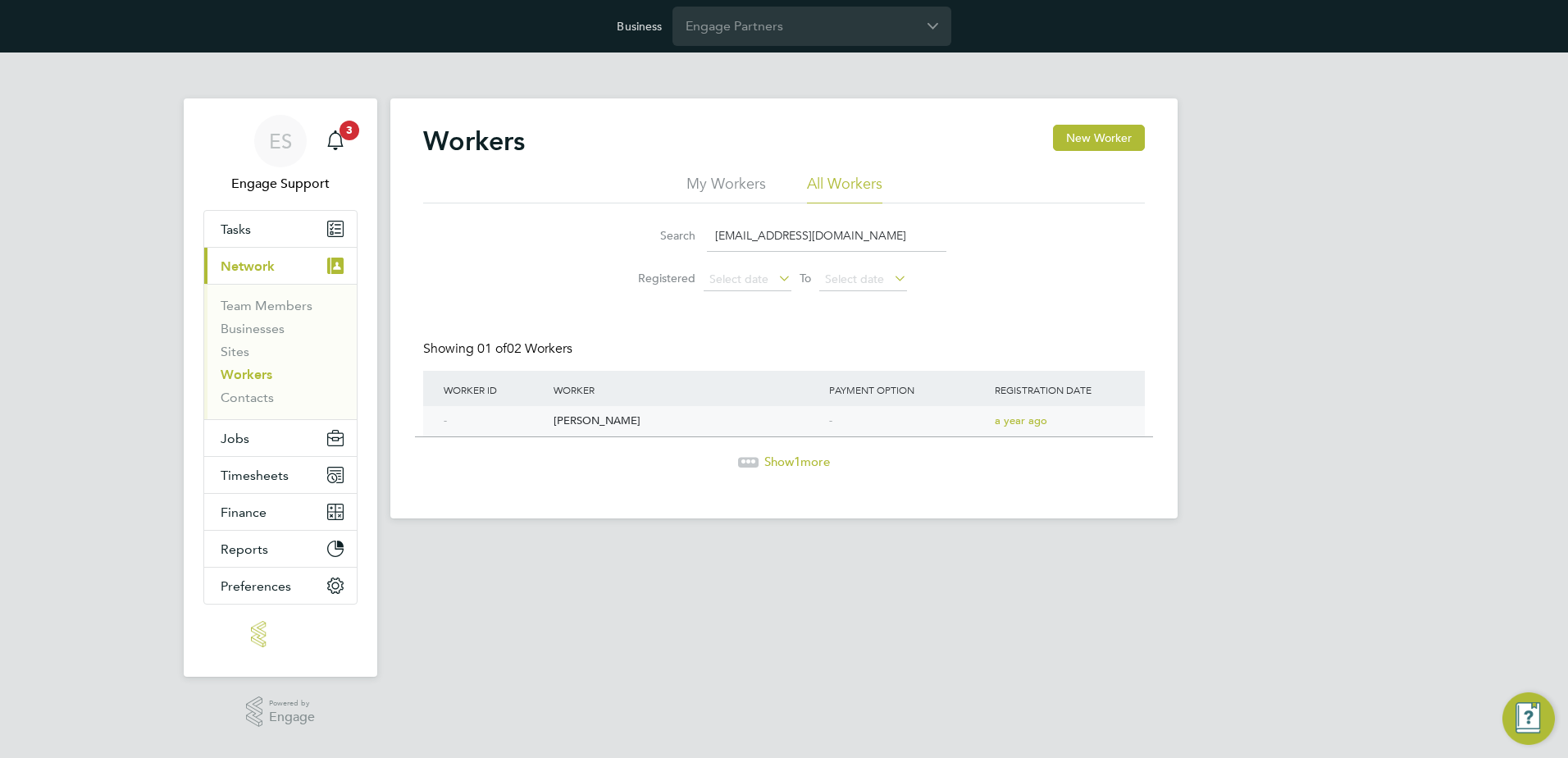
type input "chrisorme17@icloud.com"
click at [1053, 421] on div "a year ago" at bounding box center [1046, 421] width 110 height 30
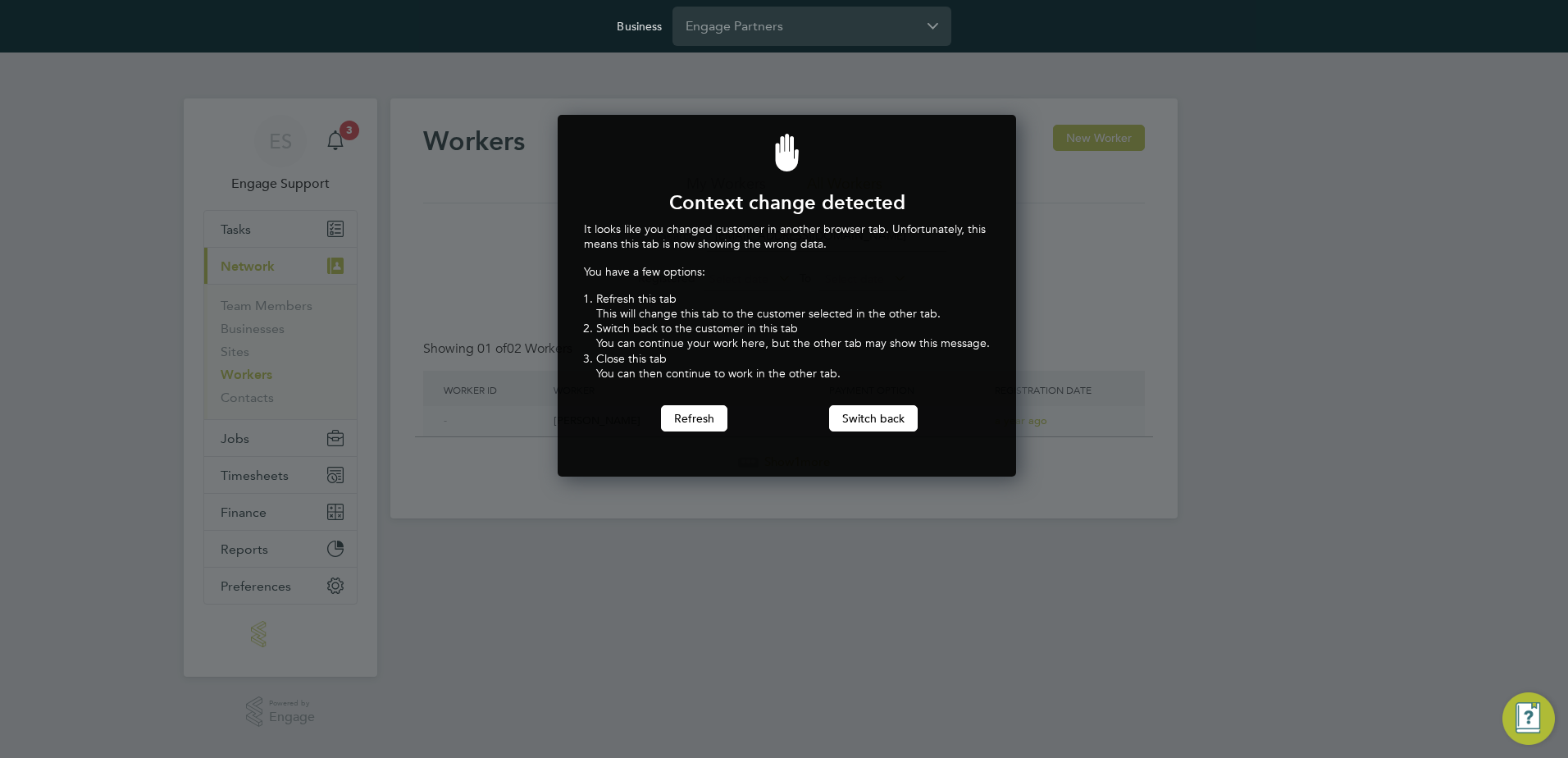
scroll to position [363, 452]
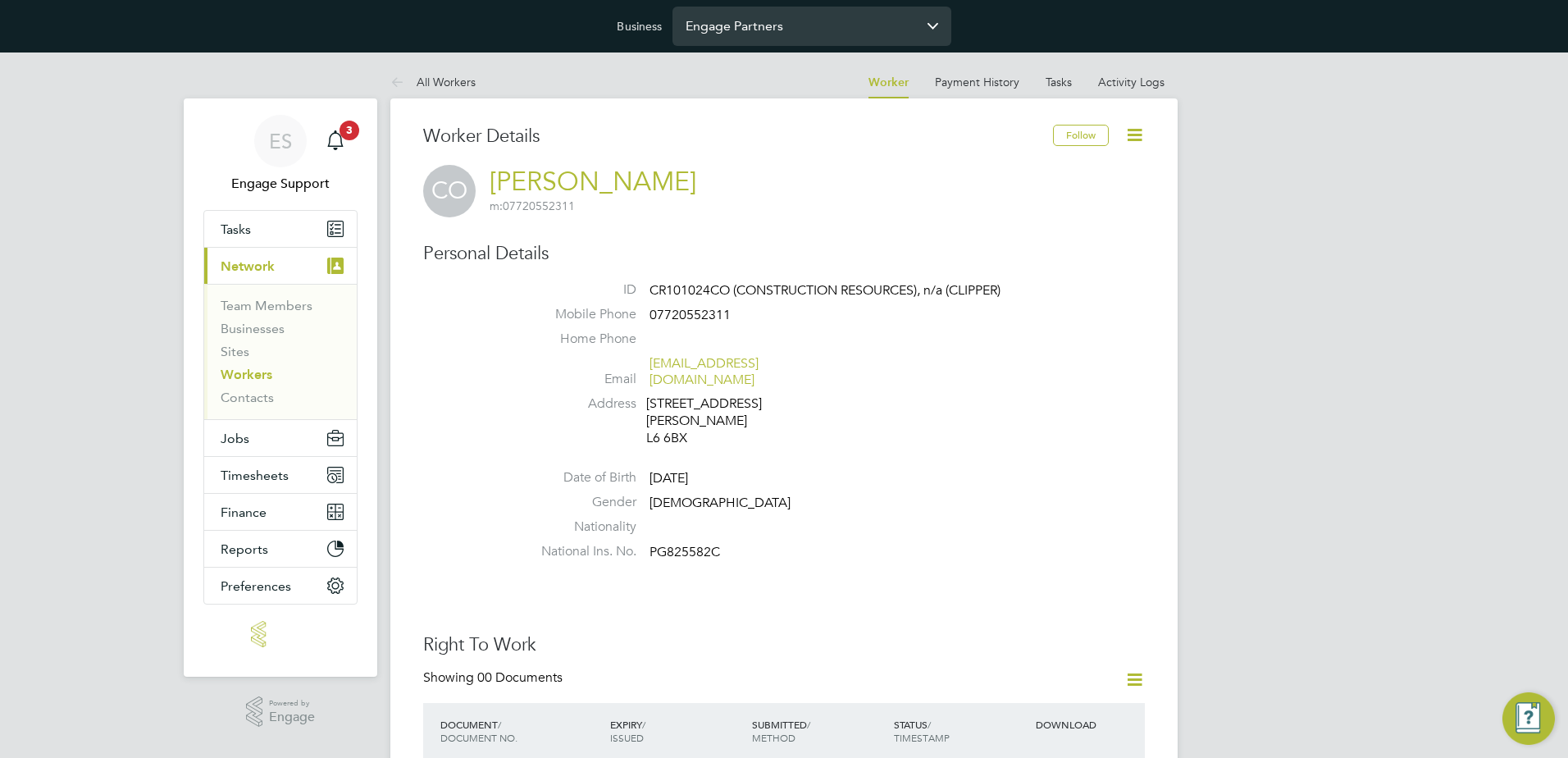
click at [810, 35] on input "Engage Partners" at bounding box center [811, 25] width 279 height 39
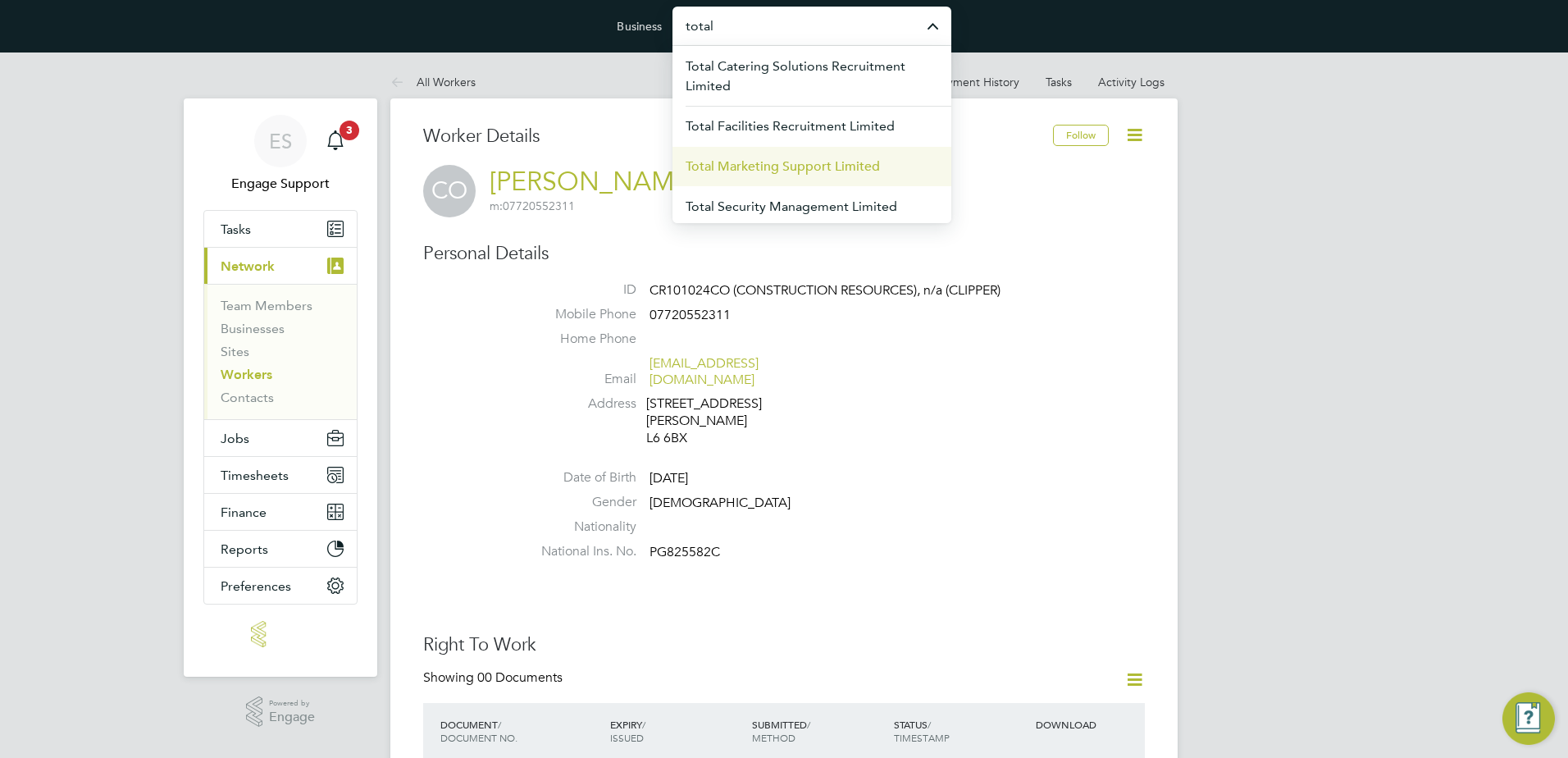
scroll to position [60, 0]
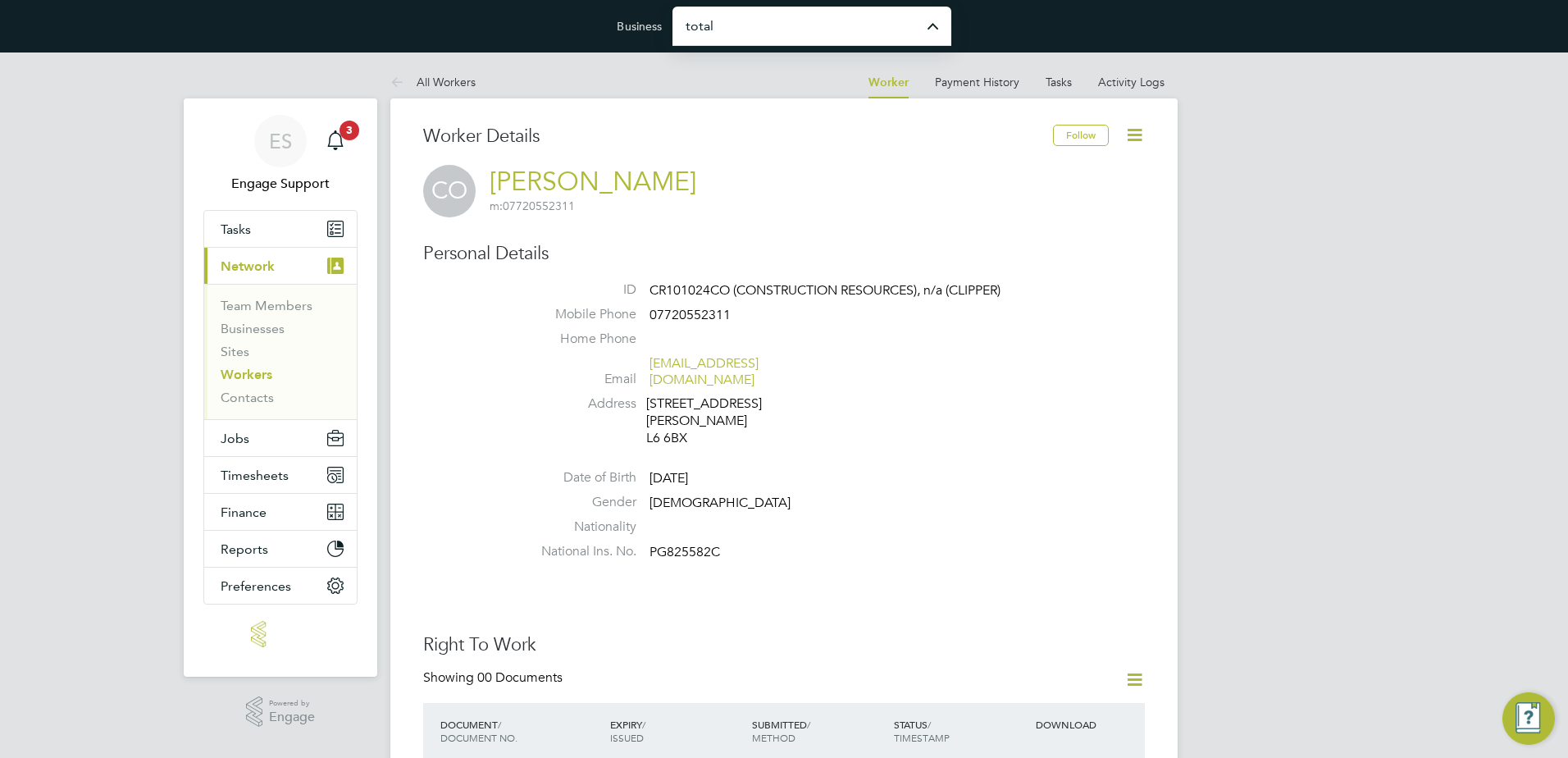
type input "Total Facilities Recruitment Limited"
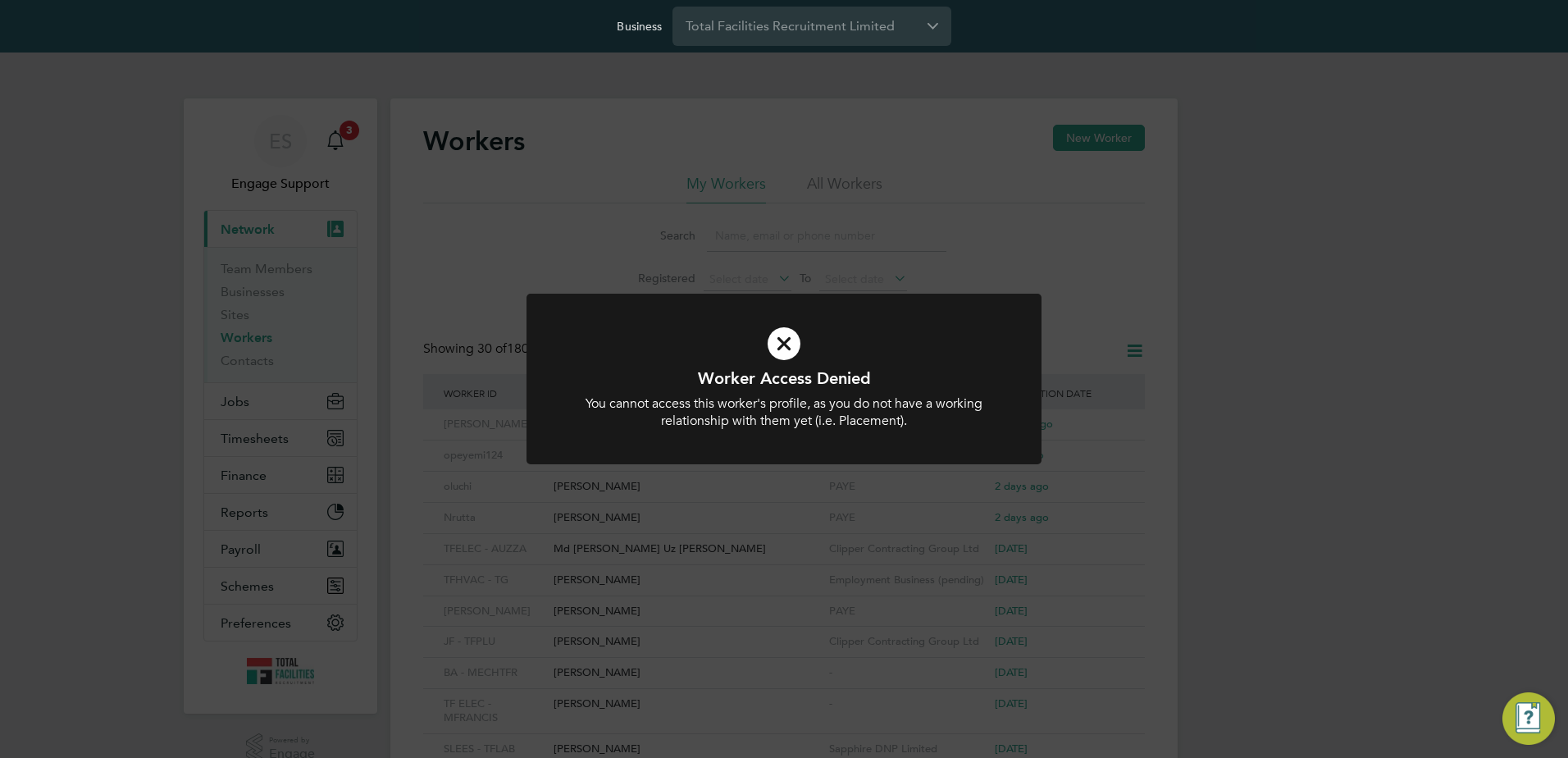
click at [1169, 263] on div "Worker Access Denied You cannot access this worker's profile, as you do not hav…" at bounding box center [784, 379] width 1568 height 758
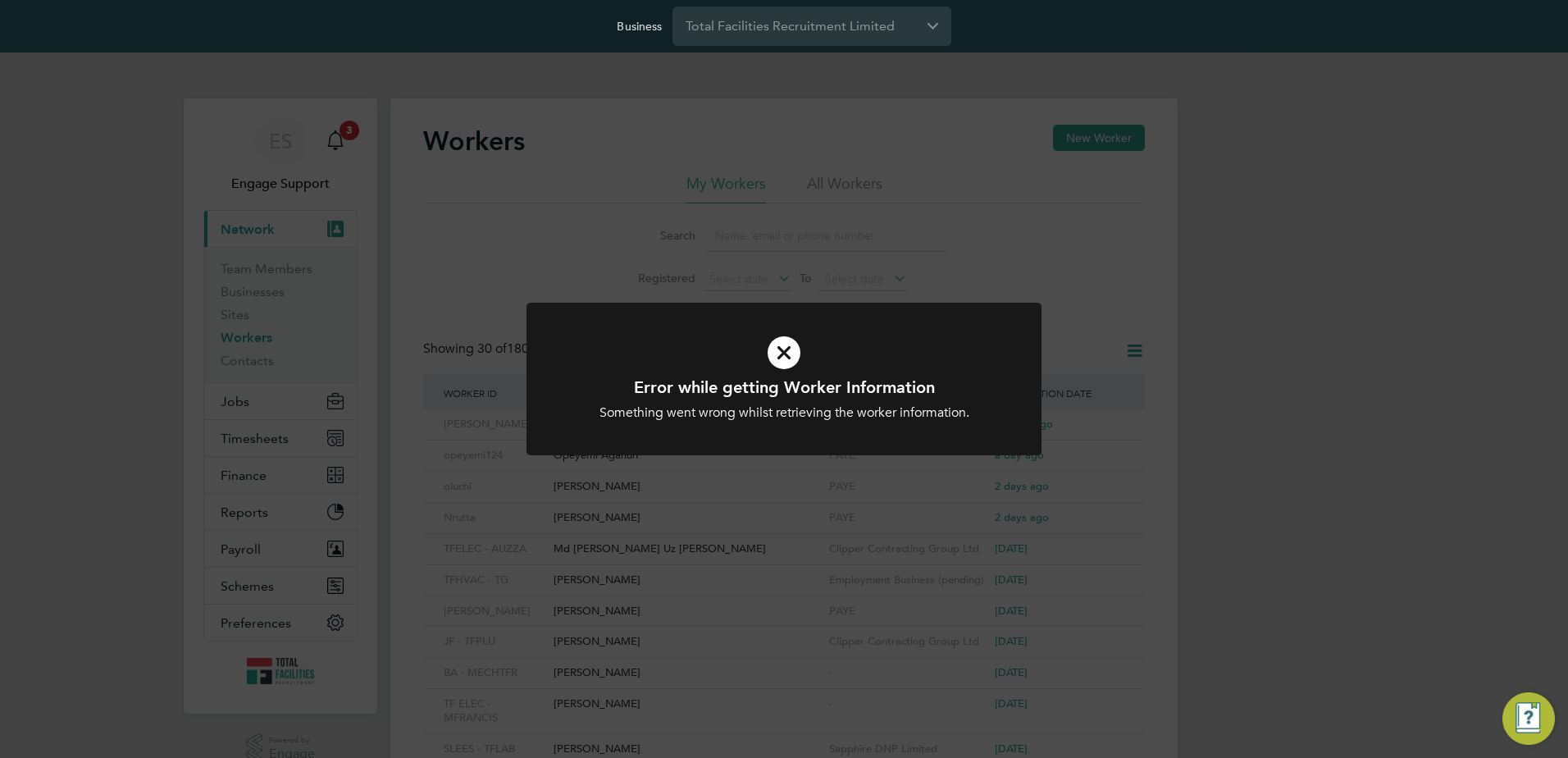
click at [798, 538] on div "Error while getting Worker Information Something went wrong whilst retrieving t…" at bounding box center [784, 379] width 1568 height 758
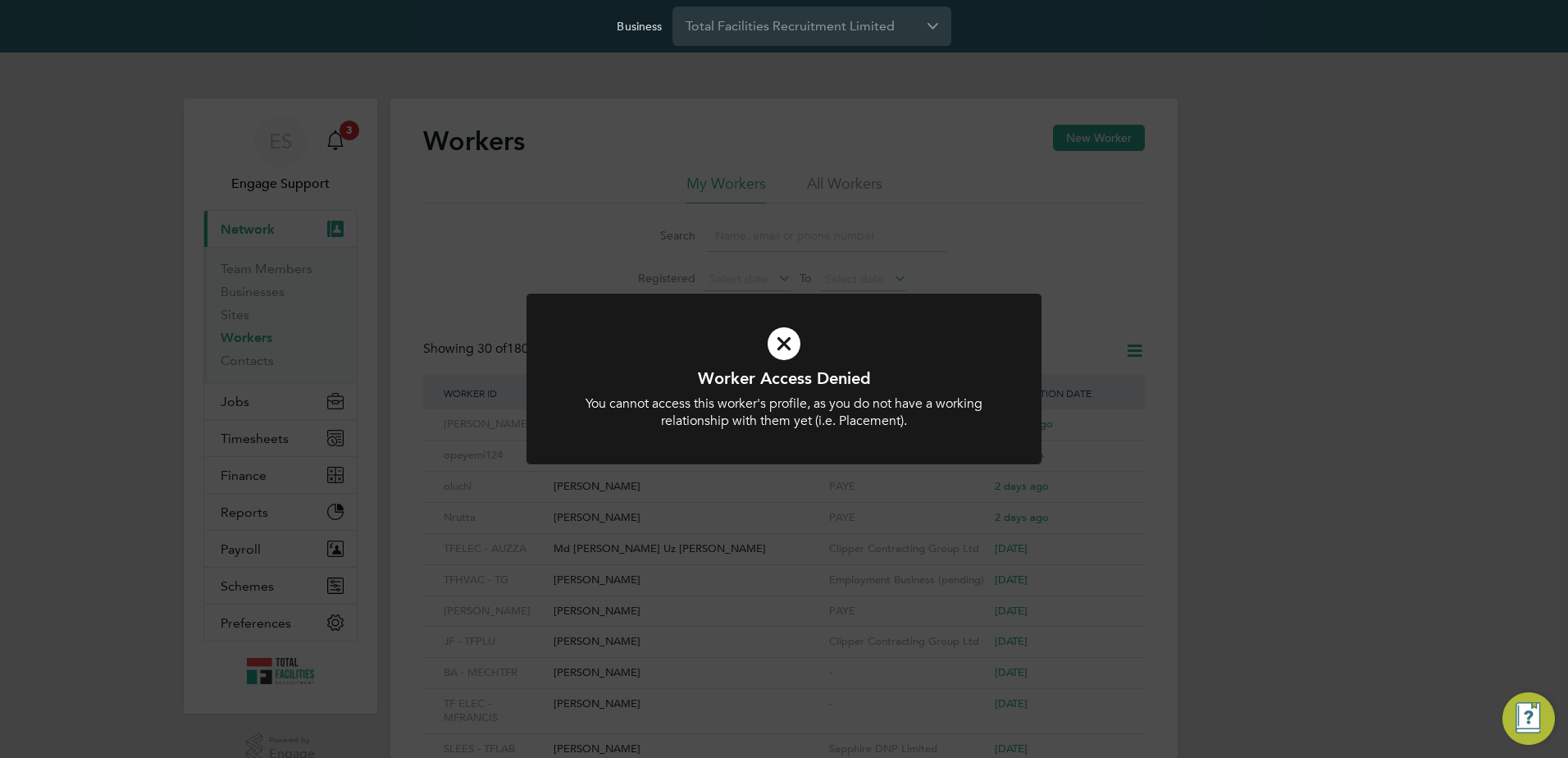
click at [406, 372] on div "Worker Access Denied You cannot access this worker's profile, as you do not hav…" at bounding box center [784, 379] width 1568 height 758
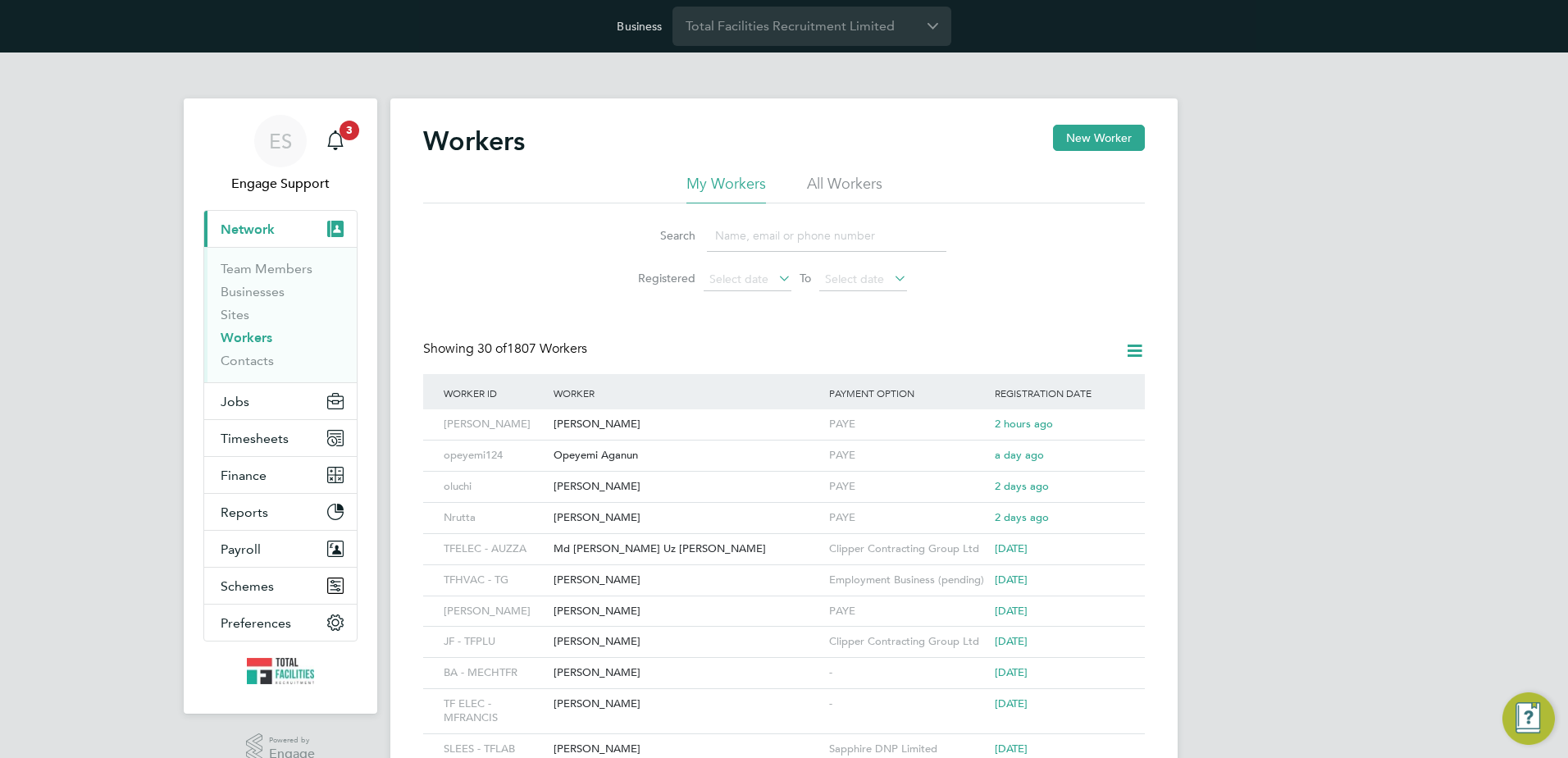
click at [857, 189] on li "All Workers" at bounding box center [845, 188] width 75 height 30
click at [797, 236] on input at bounding box center [826, 236] width 239 height 32
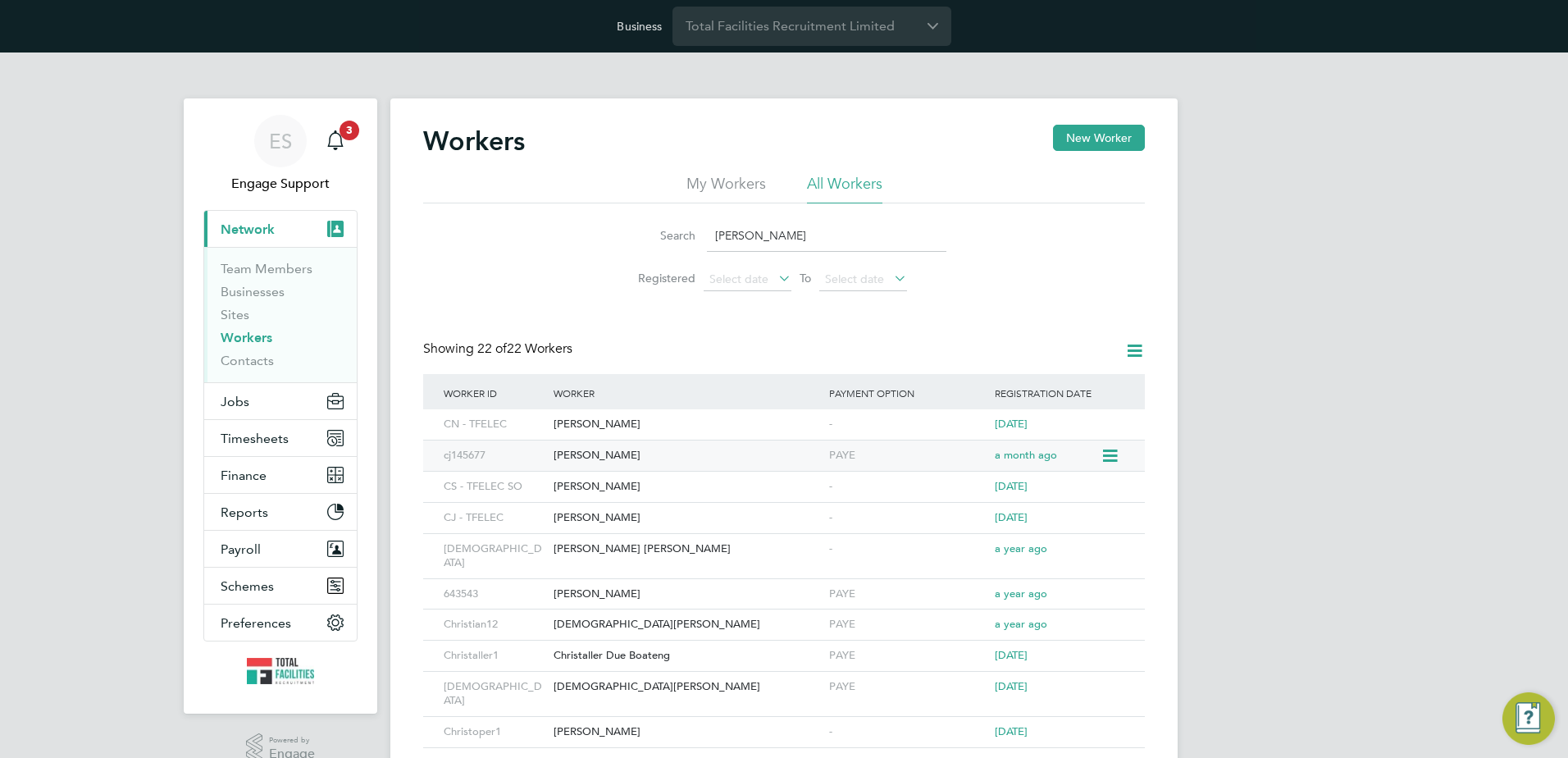
type input "chris"
click at [670, 450] on div "Christopher Orme" at bounding box center [686, 455] width 275 height 30
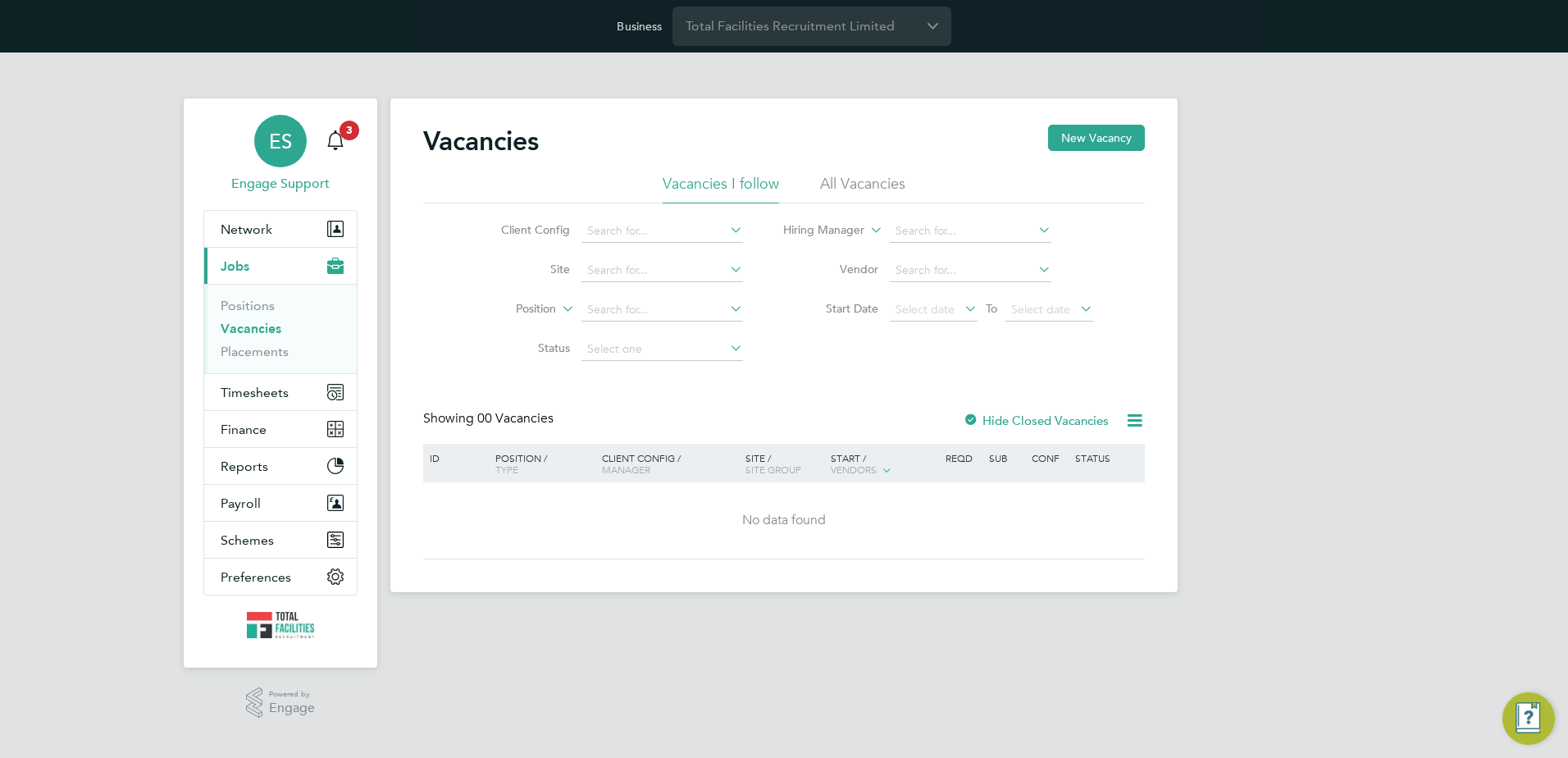
click at [281, 185] on span "Engage Support" at bounding box center [280, 184] width 154 height 20
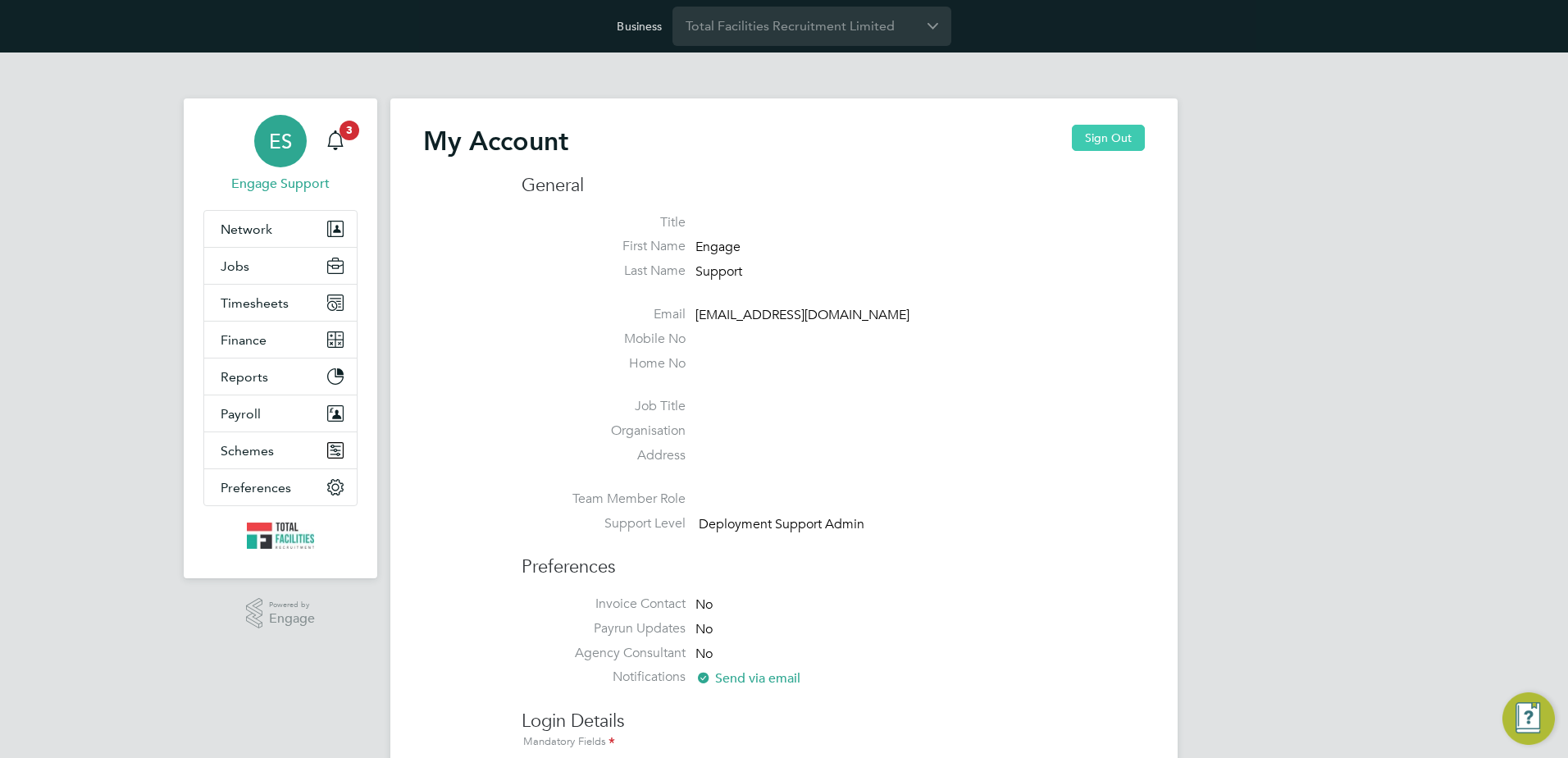
click at [1119, 142] on button "Sign Out" at bounding box center [1107, 137] width 73 height 26
